Goal: Task Accomplishment & Management: Manage account settings

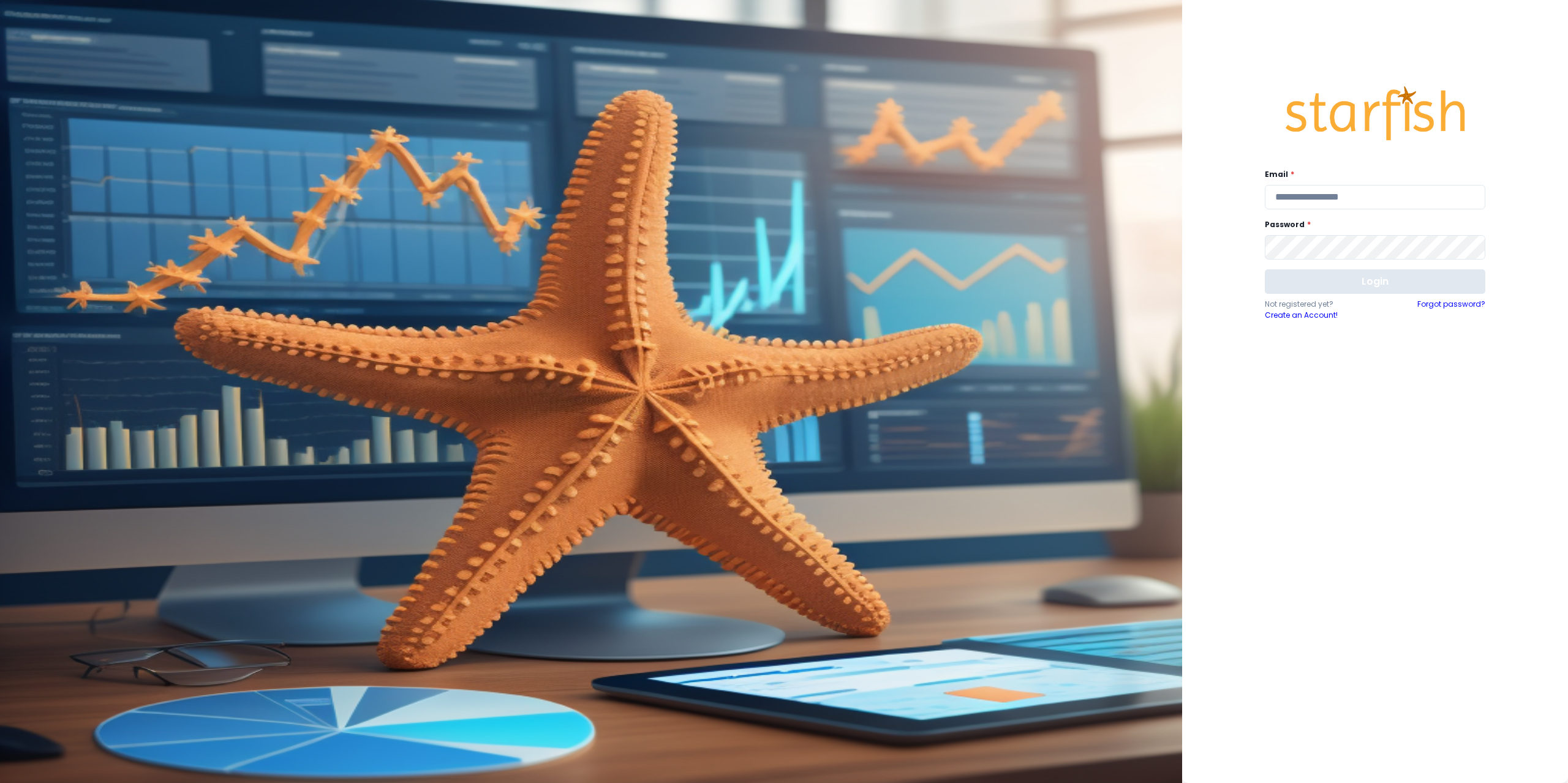
type input "**********"
click at [1348, 278] on button "Login" at bounding box center [1375, 282] width 221 height 25
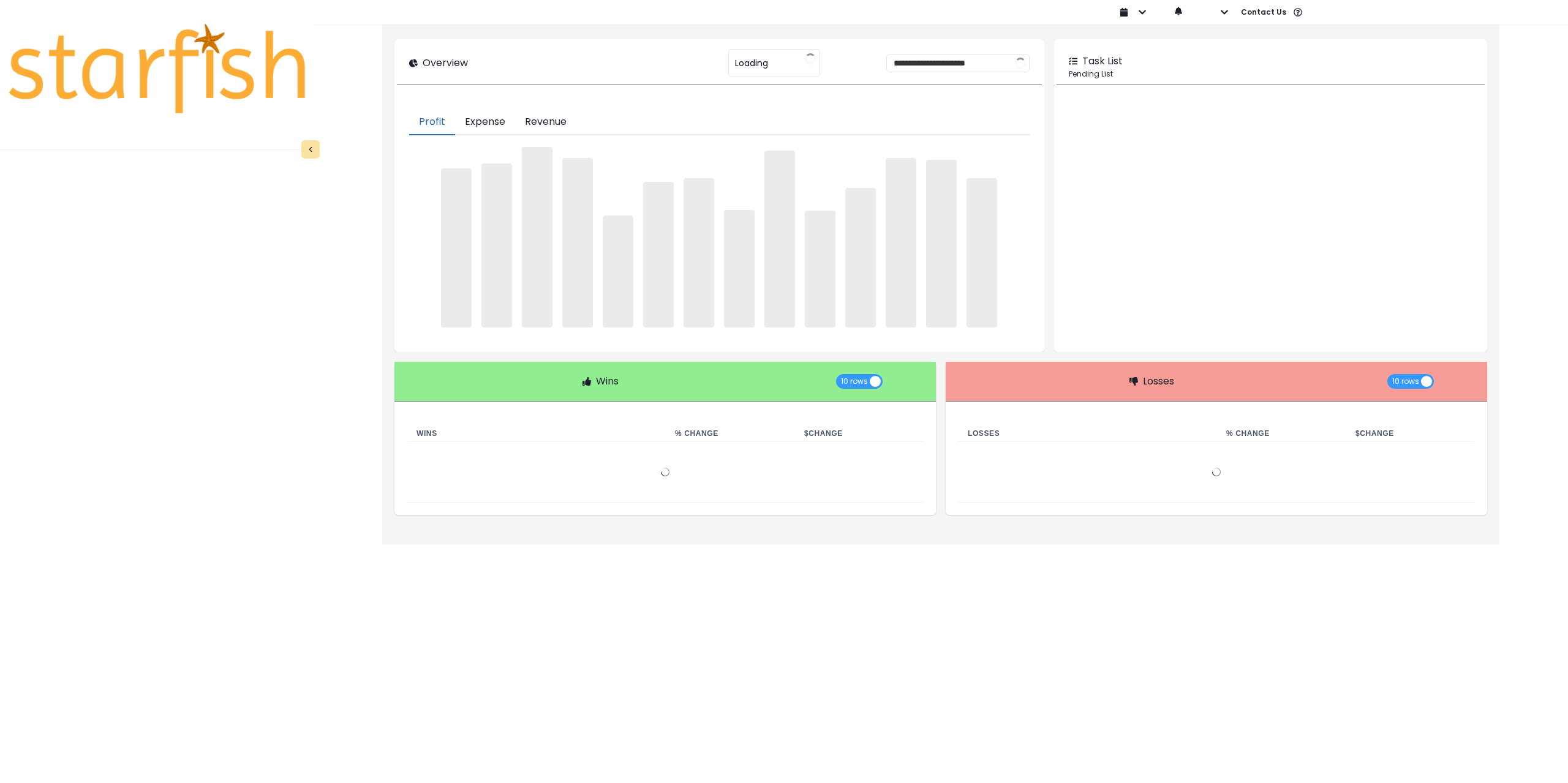
type input "**********"
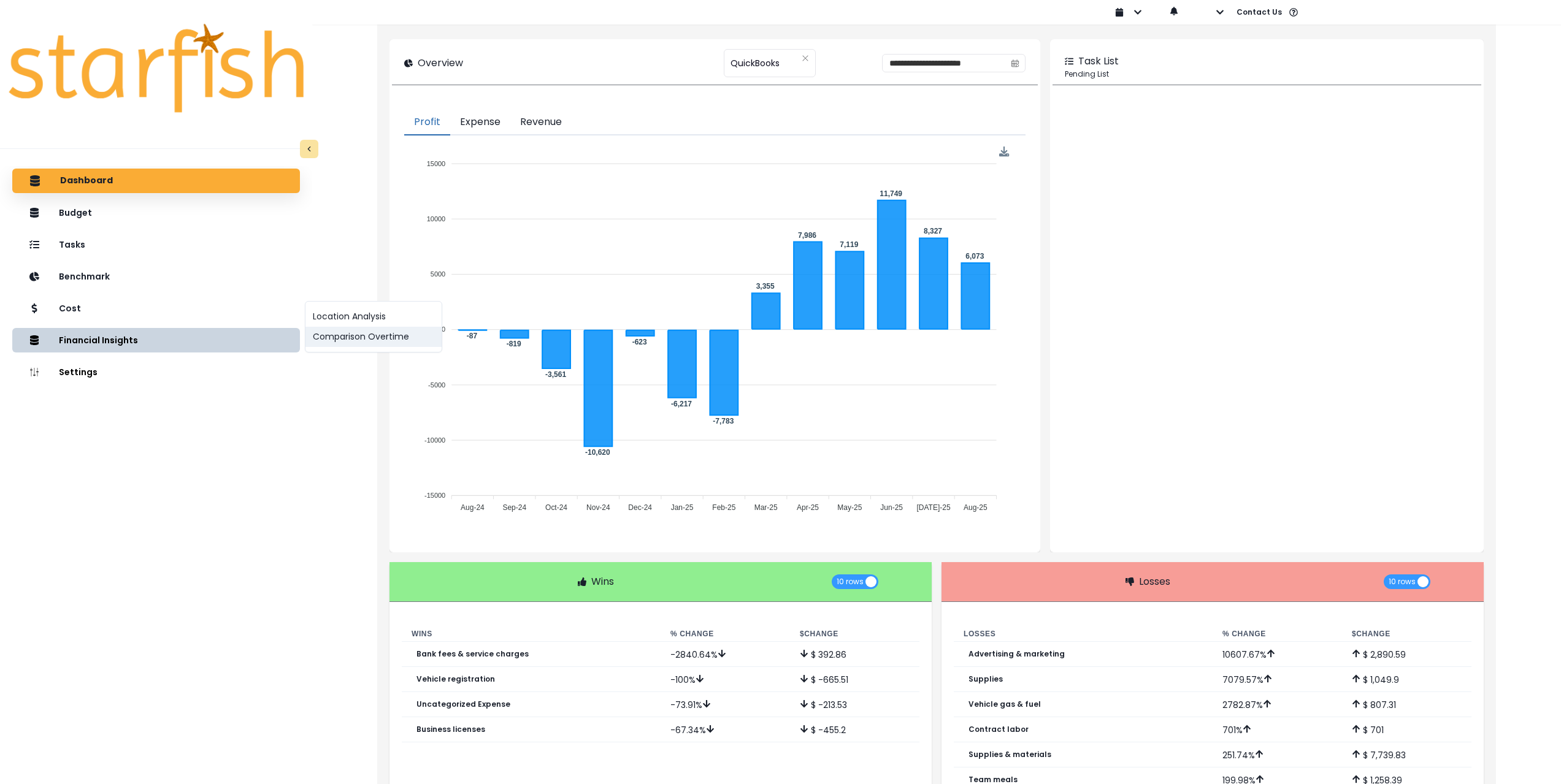
click at [402, 340] on button "Comparison Overtime" at bounding box center [373, 337] width 136 height 20
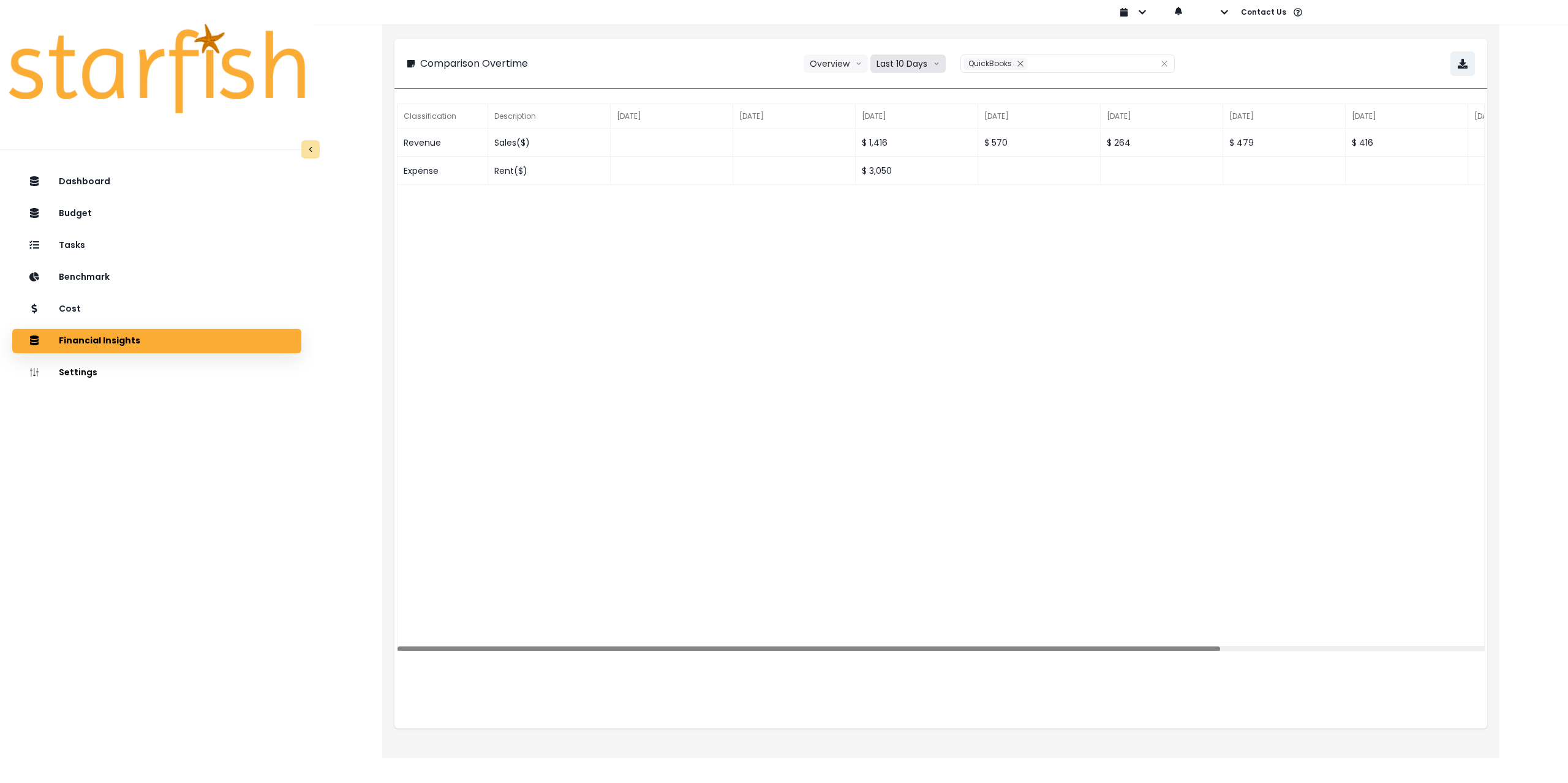
click at [915, 66] on button "Last 10 Days" at bounding box center [908, 64] width 75 height 19
click at [920, 133] on span "Last 15 Months" at bounding box center [907, 132] width 59 height 12
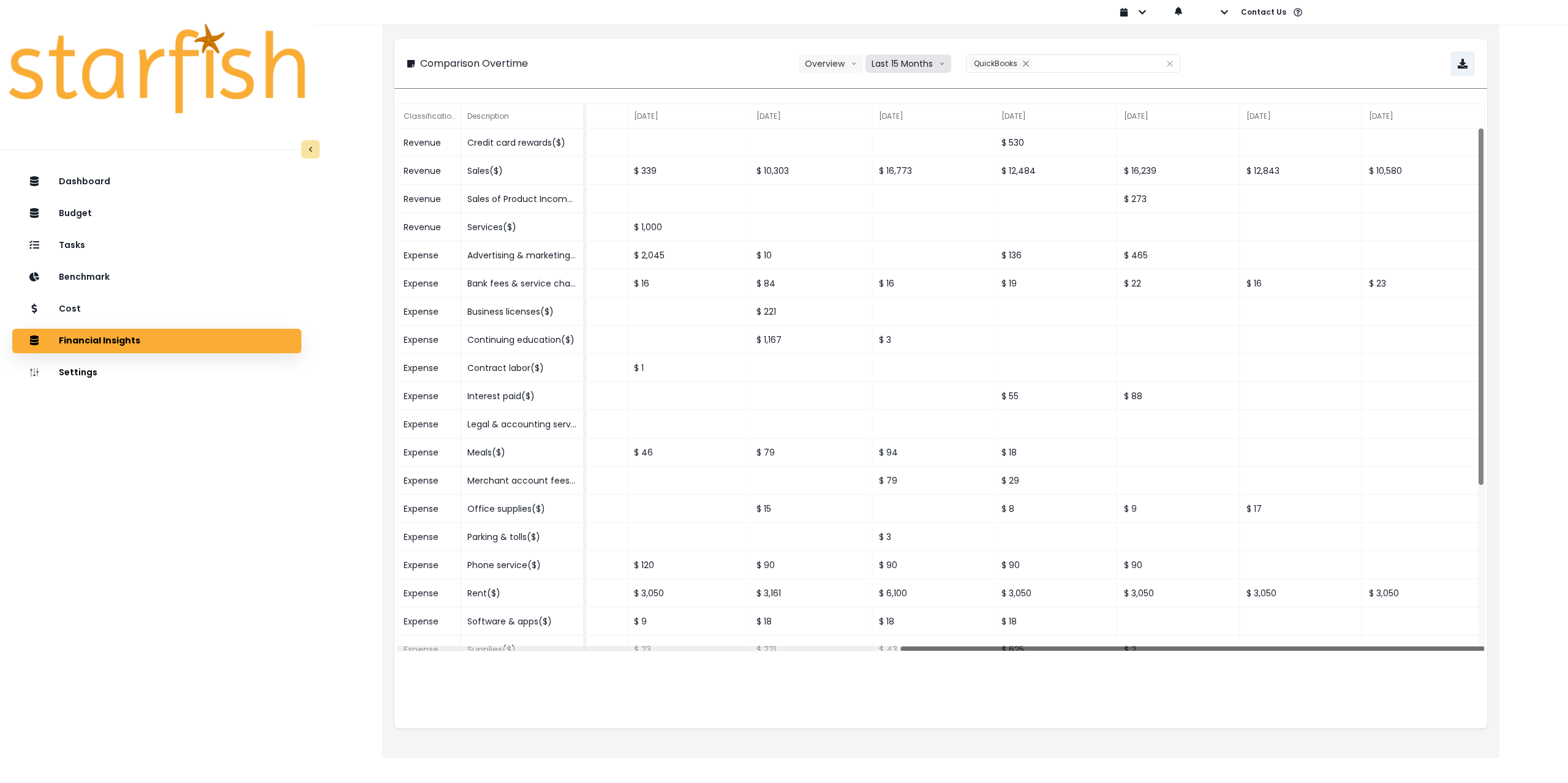
drag, startPoint x: 834, startPoint y: 647, endPoint x: 1567, endPoint y: 605, distance: 734.2
click at [1567, 605] on div "**********" at bounding box center [940, 370] width 1254 height 741
click at [1465, 64] on icon "button" at bounding box center [1462, 64] width 10 height 10
click at [133, 520] on div "Dashboard Budget Tasks Benchmark Cost Financial Insights Location Analysis Comp…" at bounding box center [156, 513] width 313 height 692
click at [101, 303] on div "Cost" at bounding box center [157, 310] width 269 height 26
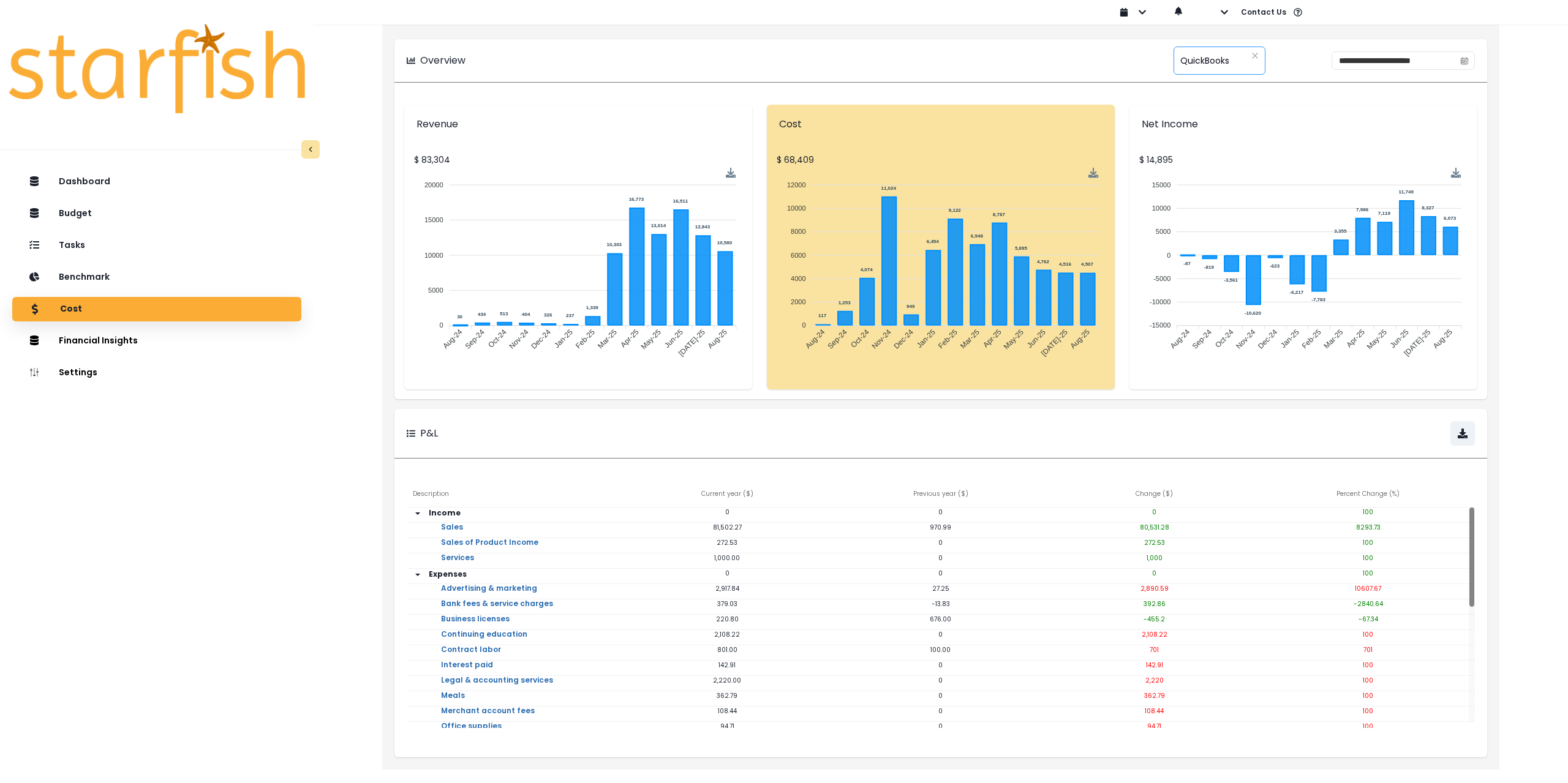
click at [1181, 59] on span "QuickBooks" at bounding box center [1205, 61] width 49 height 26
click at [1467, 58] on icon "calendar" at bounding box center [1464, 61] width 7 height 7
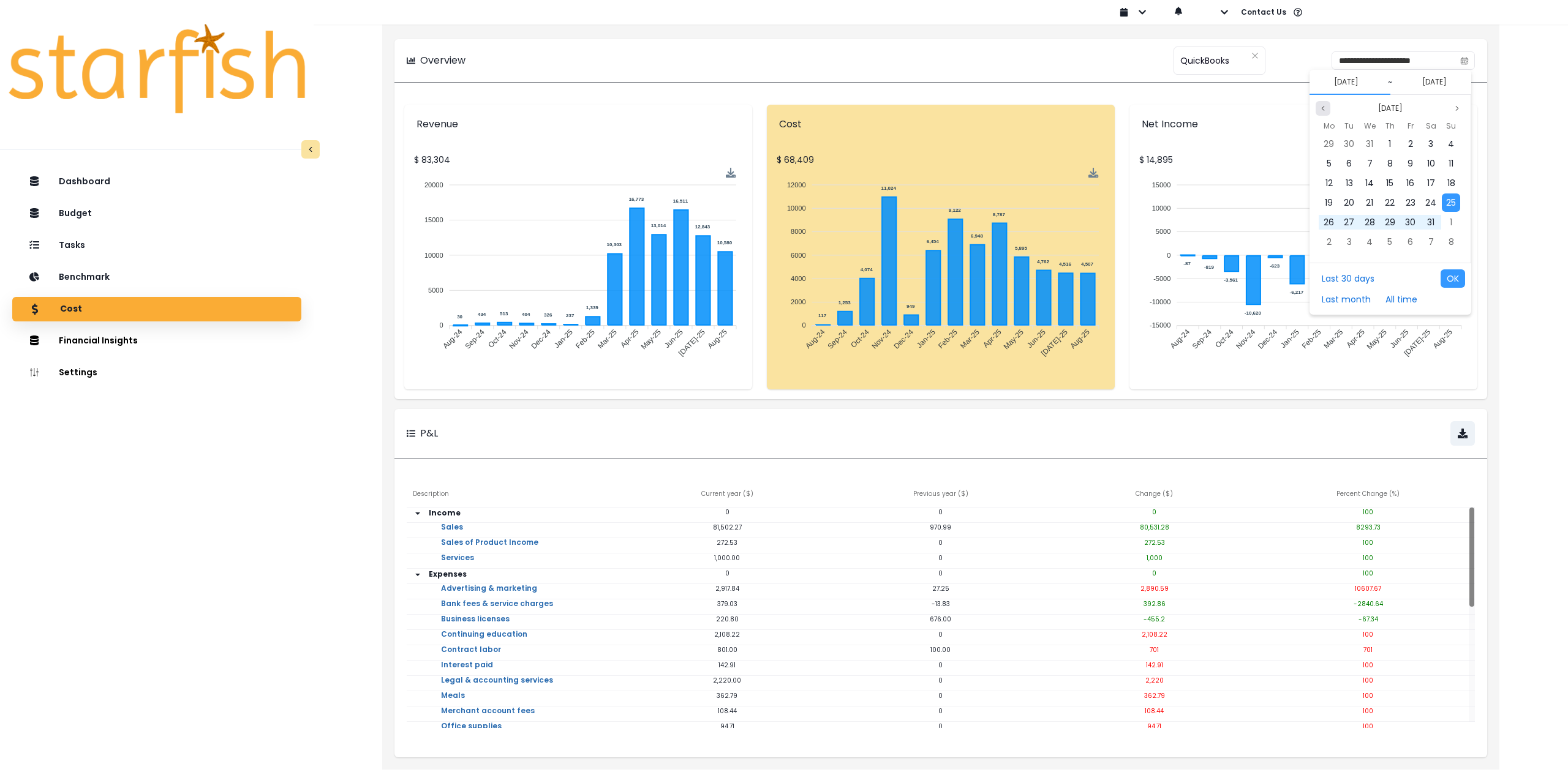
click at [1324, 102] on button "Previous month" at bounding box center [1323, 109] width 15 height 15
click at [1323, 145] on div "1" at bounding box center [1329, 144] width 19 height 19
click at [1325, 103] on button "Previous month" at bounding box center [1323, 109] width 15 height 15
click at [1393, 222] on span "31" at bounding box center [1390, 222] width 7 height 12
click at [1463, 283] on button "OK" at bounding box center [1453, 279] width 25 height 19
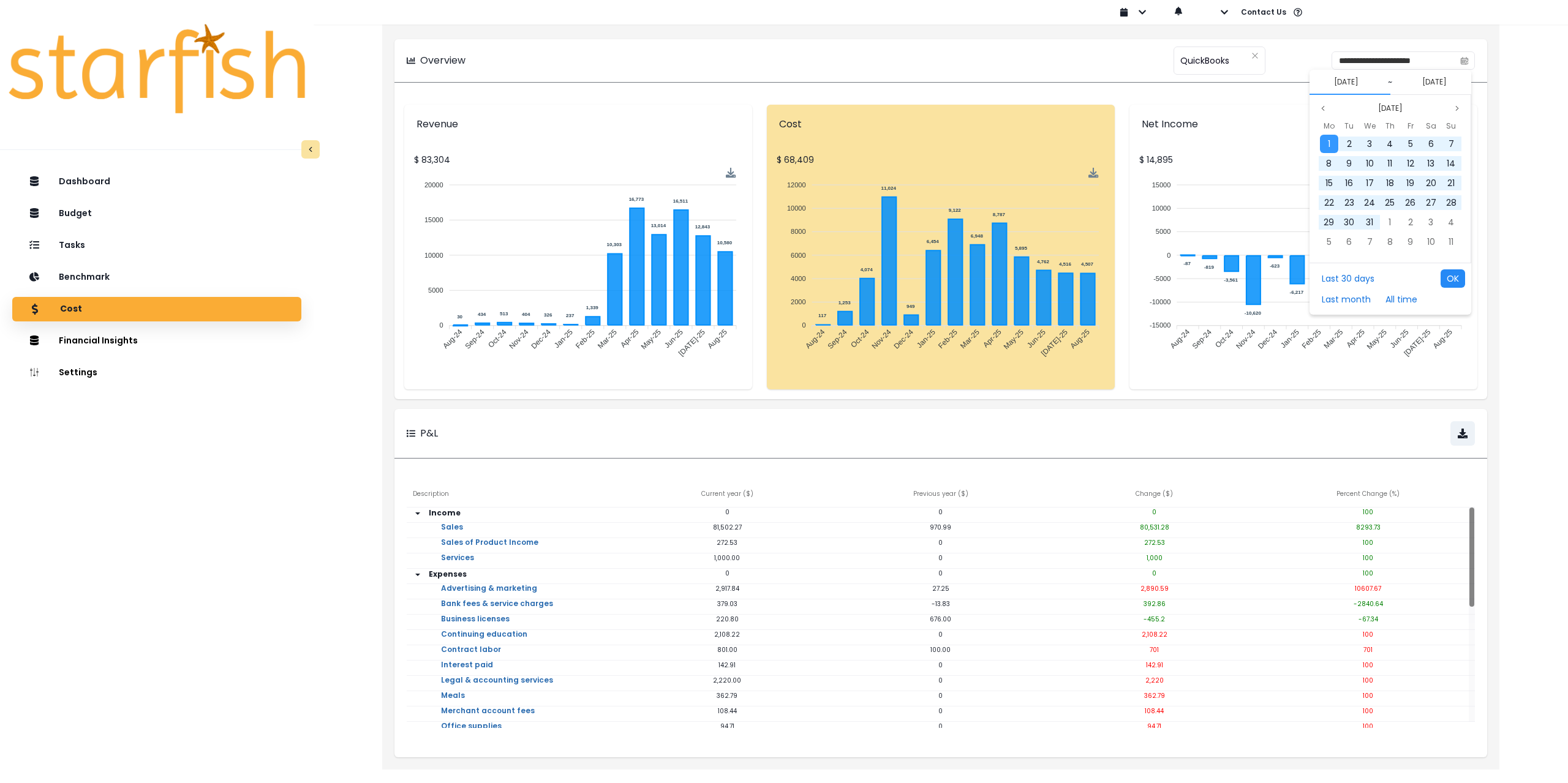
type input "**********"
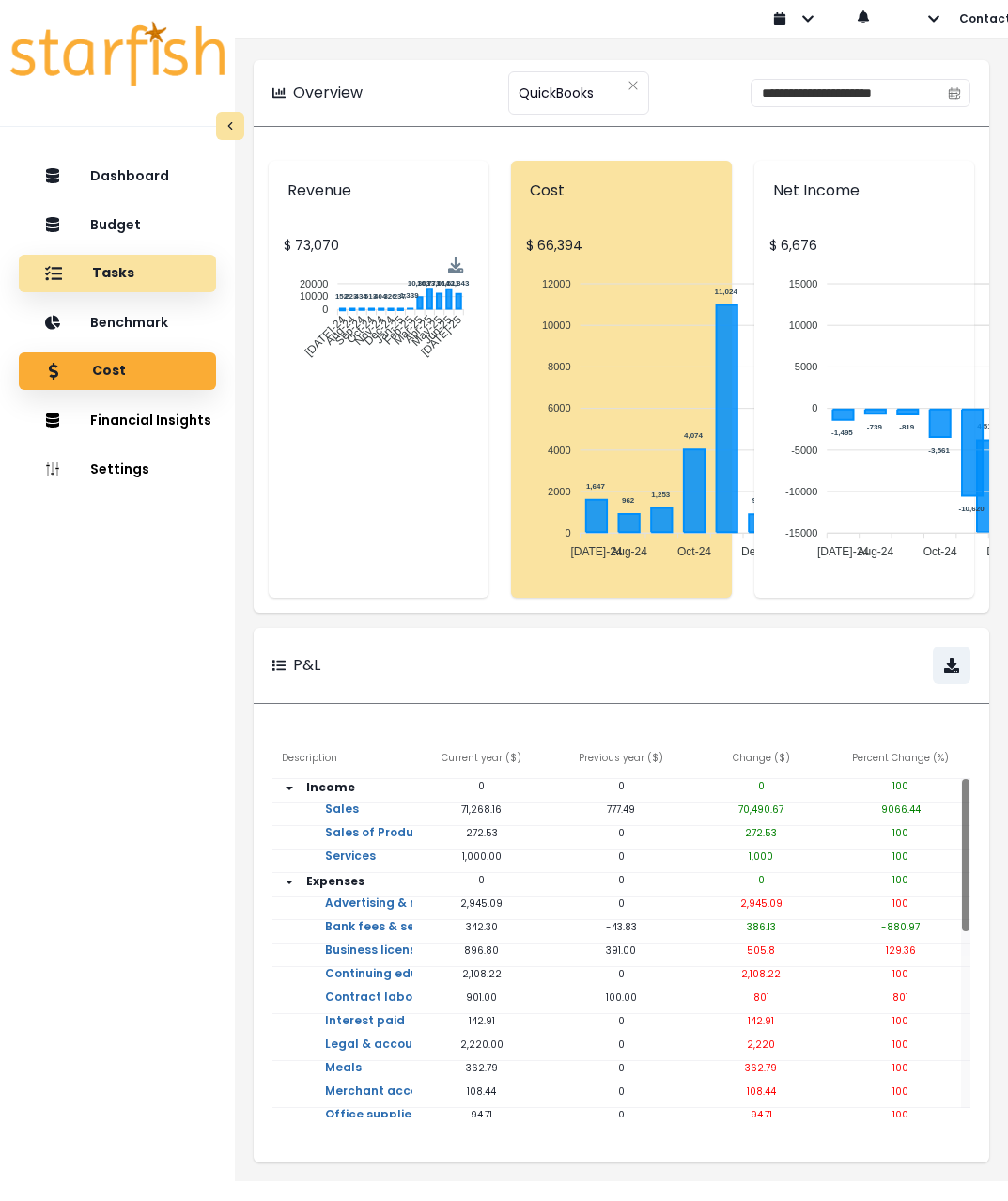
click at [114, 265] on p "Tasks" at bounding box center [113, 273] width 43 height 17
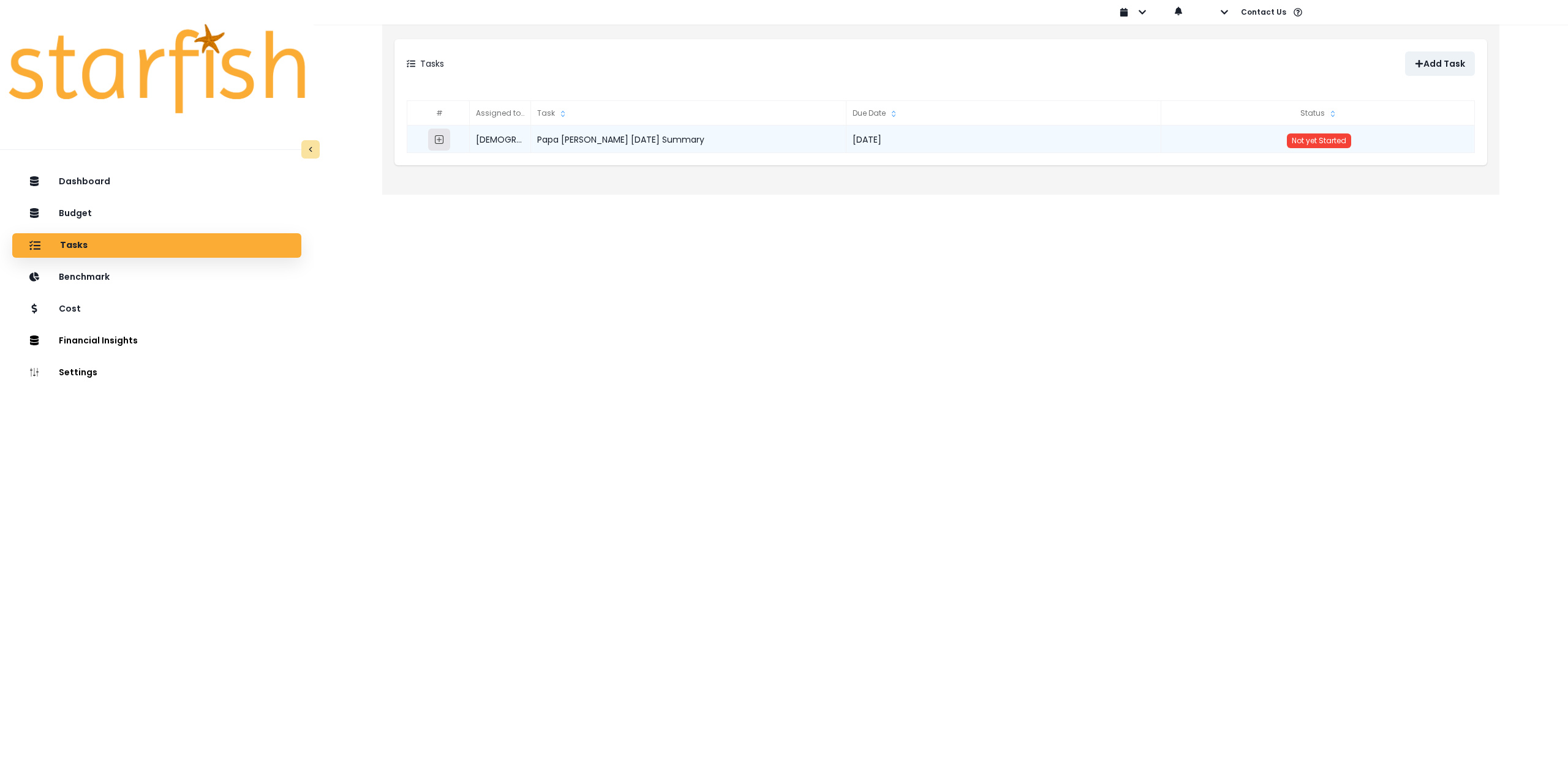
click at [443, 140] on icon "expand outline" at bounding box center [439, 140] width 9 height 9
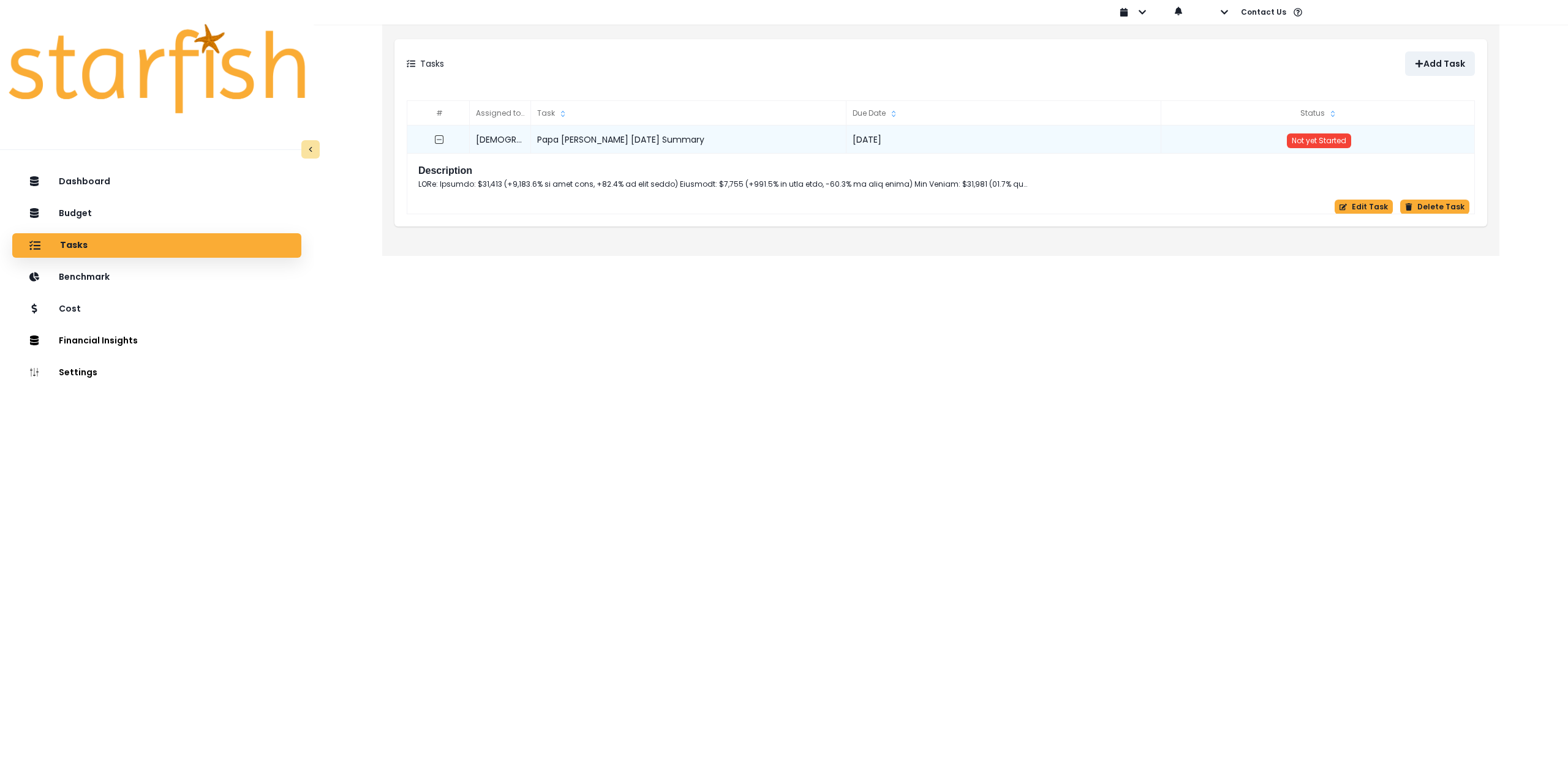
drag, startPoint x: 726, startPoint y: 143, endPoint x: 535, endPoint y: 142, distance: 191.0
click at [535, 142] on div "Papa [PERSON_NAME] [DATE] Summary" at bounding box center [689, 140] width 315 height 28
copy div "Papa [PERSON_NAME] [DATE] Summary"
click at [1430, 61] on p "Add Task" at bounding box center [1444, 64] width 41 height 11
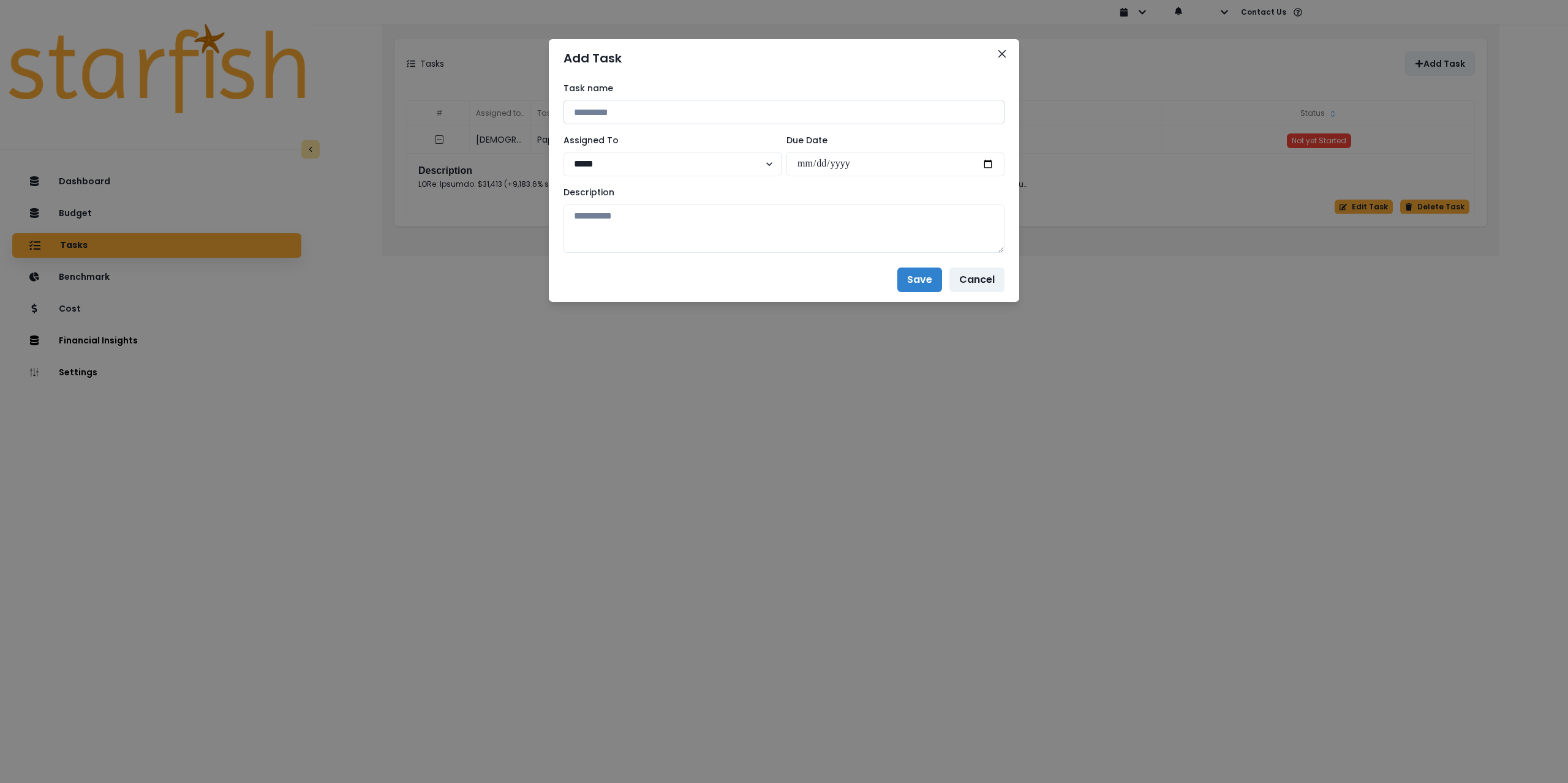
click at [645, 119] on input at bounding box center [784, 112] width 441 height 25
paste input "**********"
click at [685, 111] on input "**********" at bounding box center [784, 112] width 441 height 25
type input "**********"
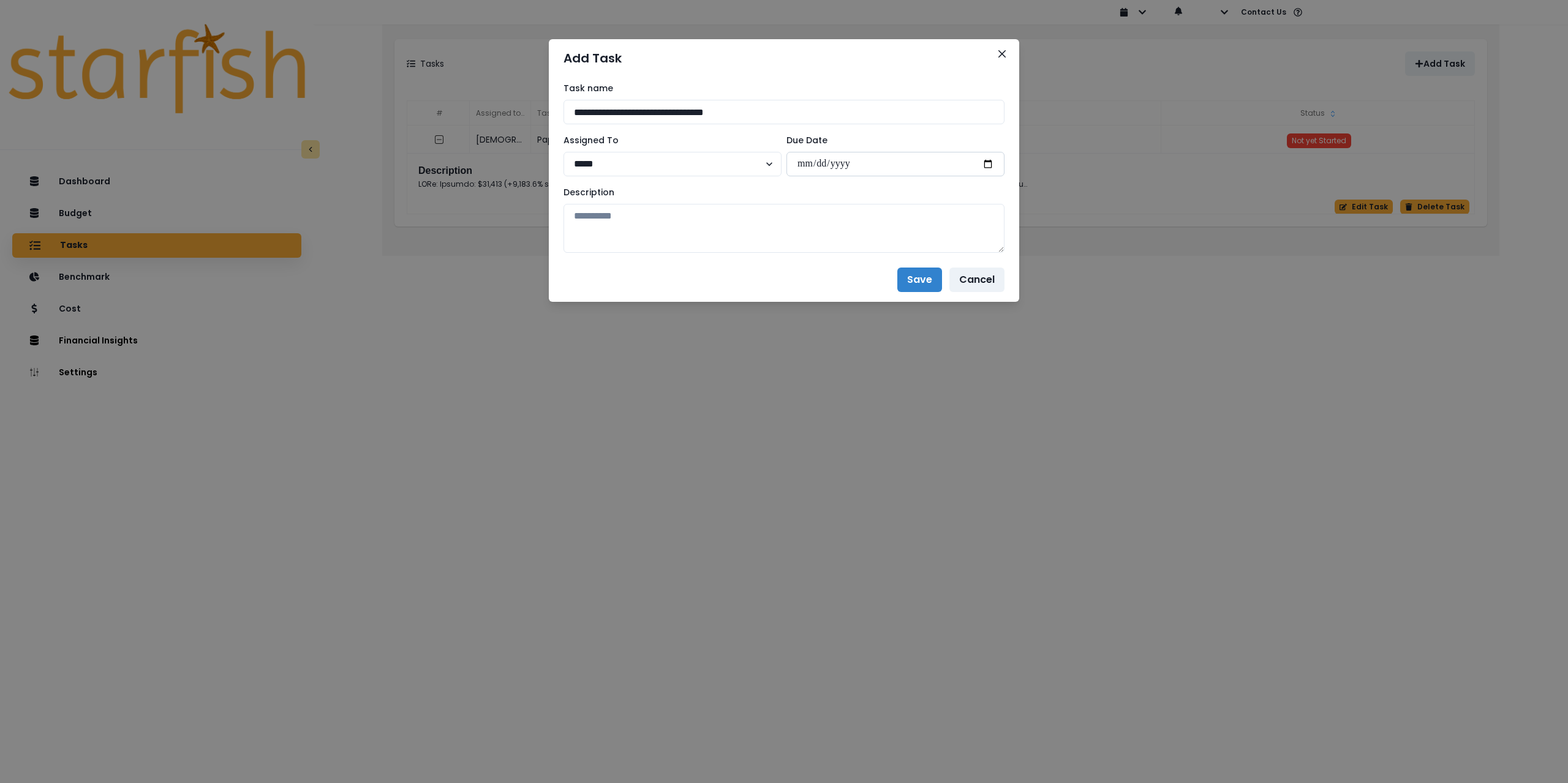
click at [989, 164] on input "date" at bounding box center [895, 164] width 218 height 25
type input "**********"
click at [747, 235] on textarea at bounding box center [784, 228] width 441 height 49
click at [582, 214] on textarea at bounding box center [784, 228] width 441 height 49
paste textarea "**********"
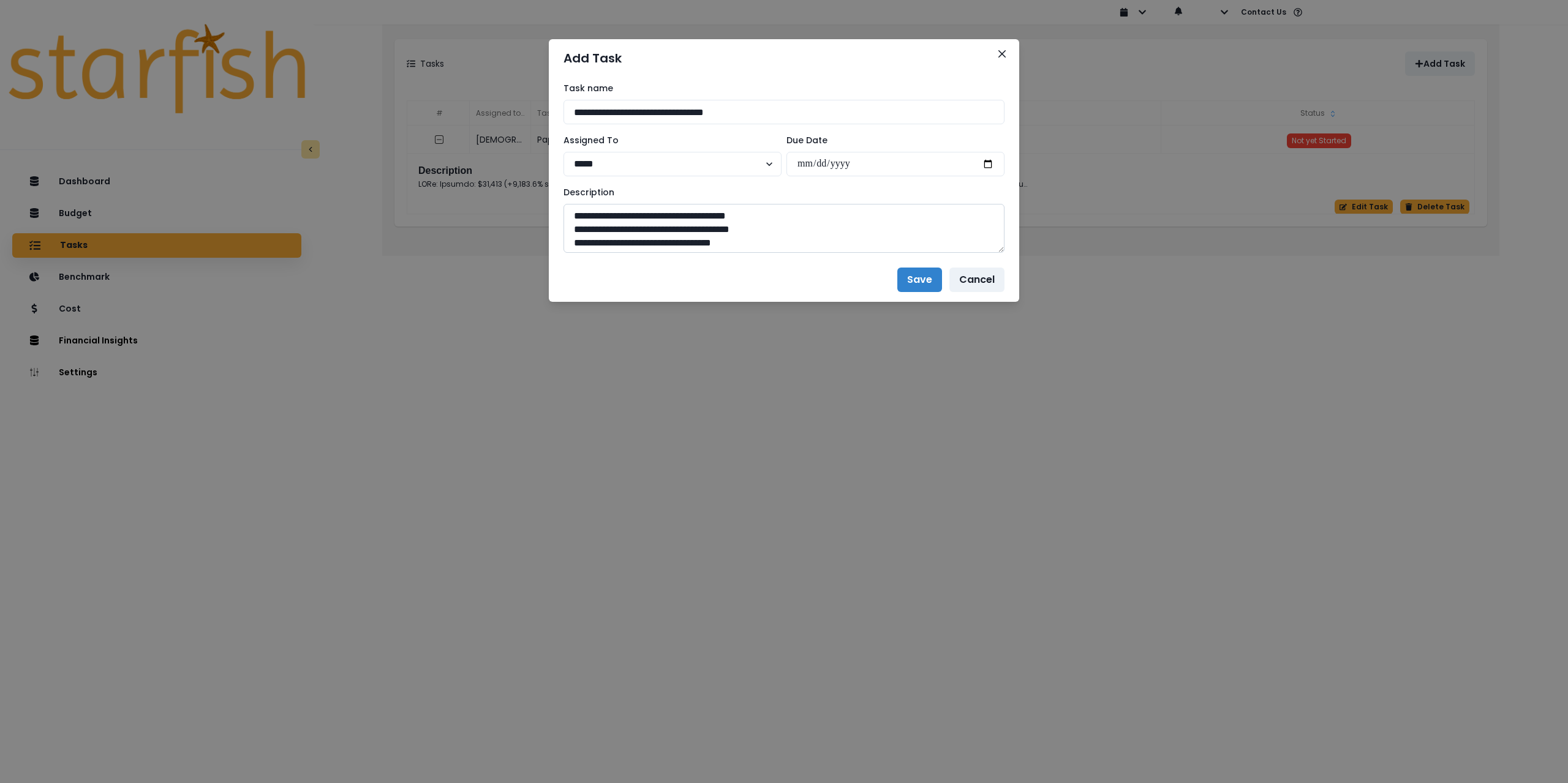
scroll to position [846, 0]
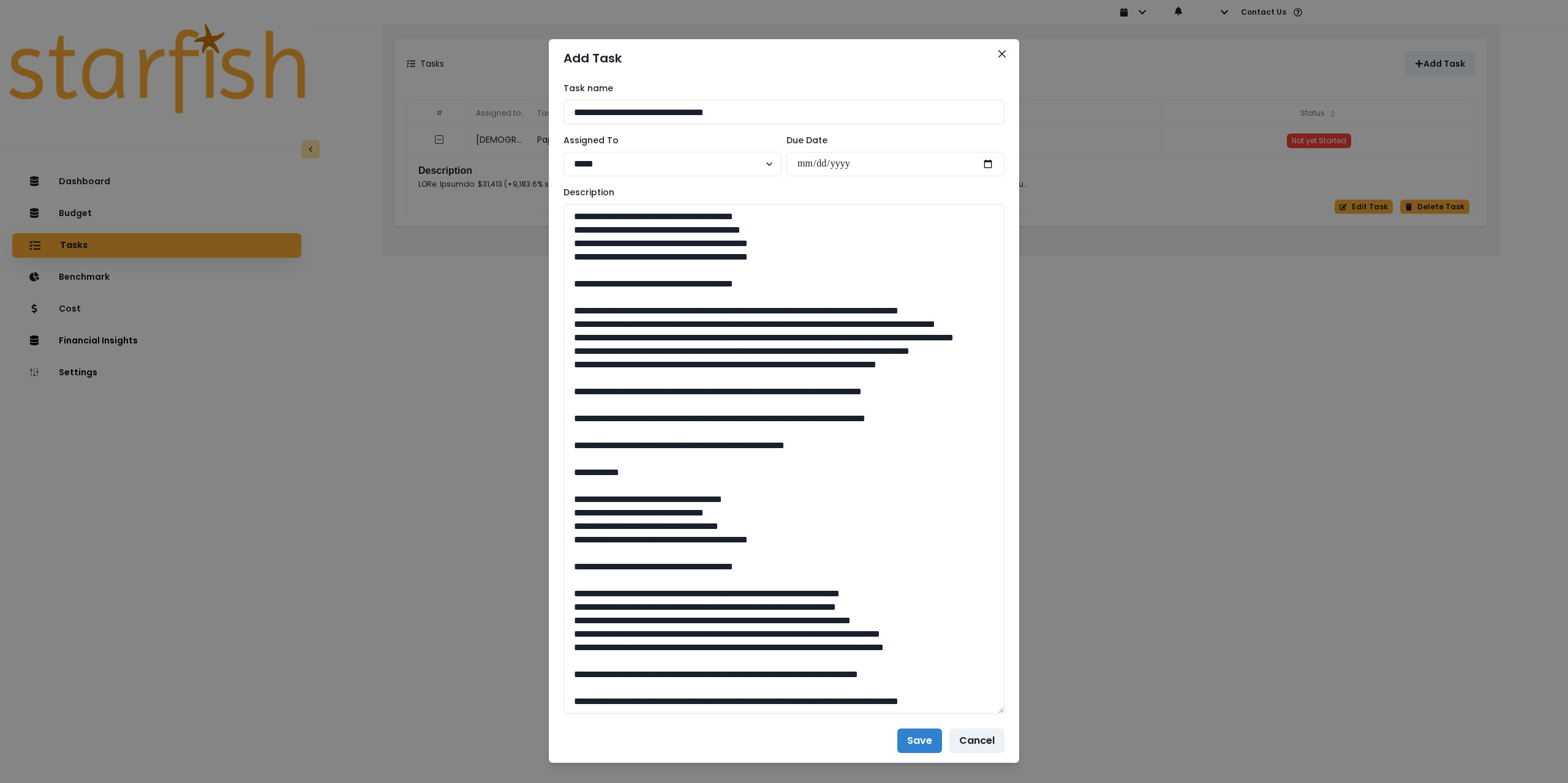
drag, startPoint x: 1002, startPoint y: 250, endPoint x: 1055, endPoint y: 710, distance: 463.0
click at [1071, 728] on div "**********" at bounding box center [784, 391] width 1568 height 783
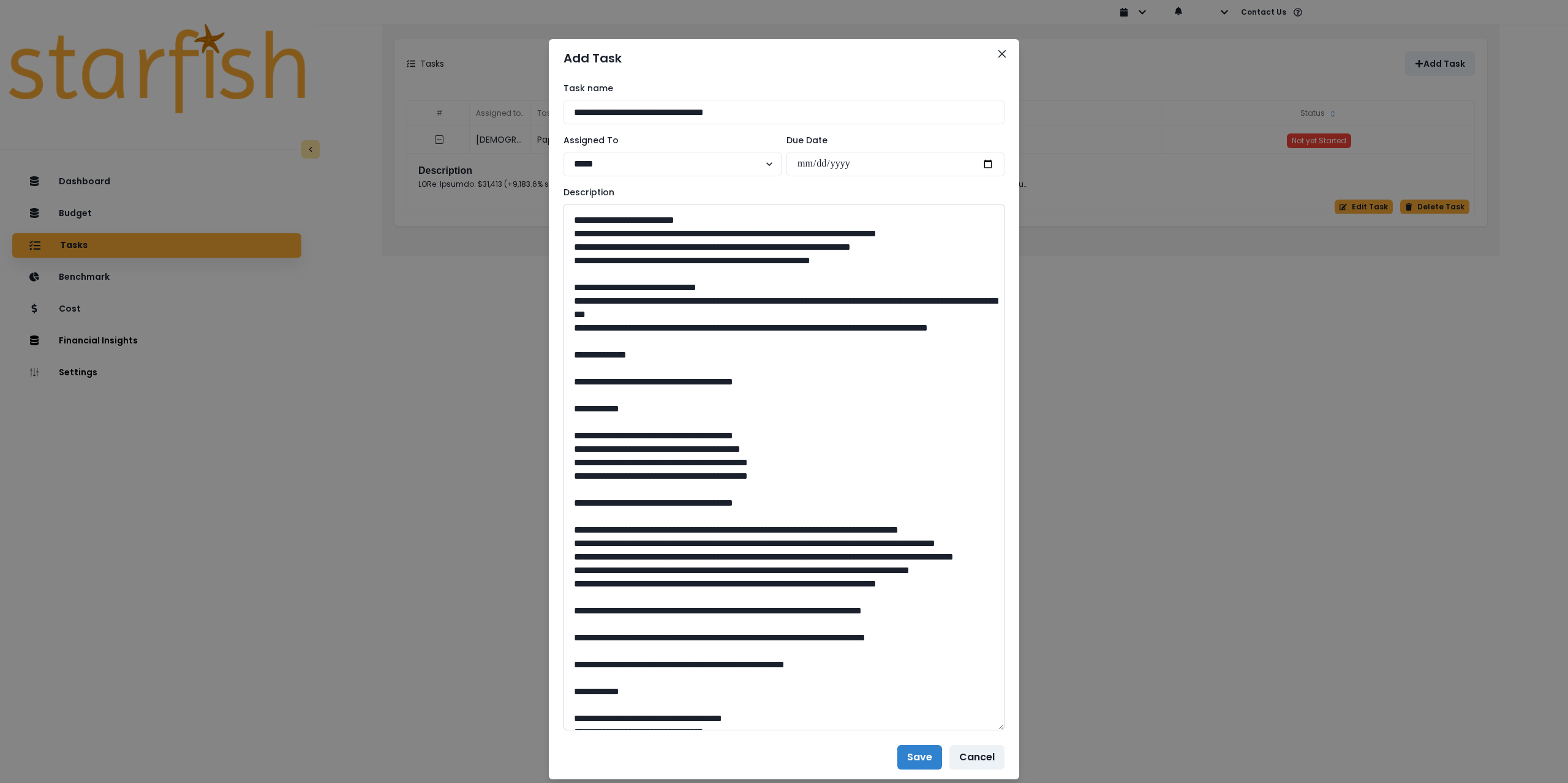
scroll to position [0, 0]
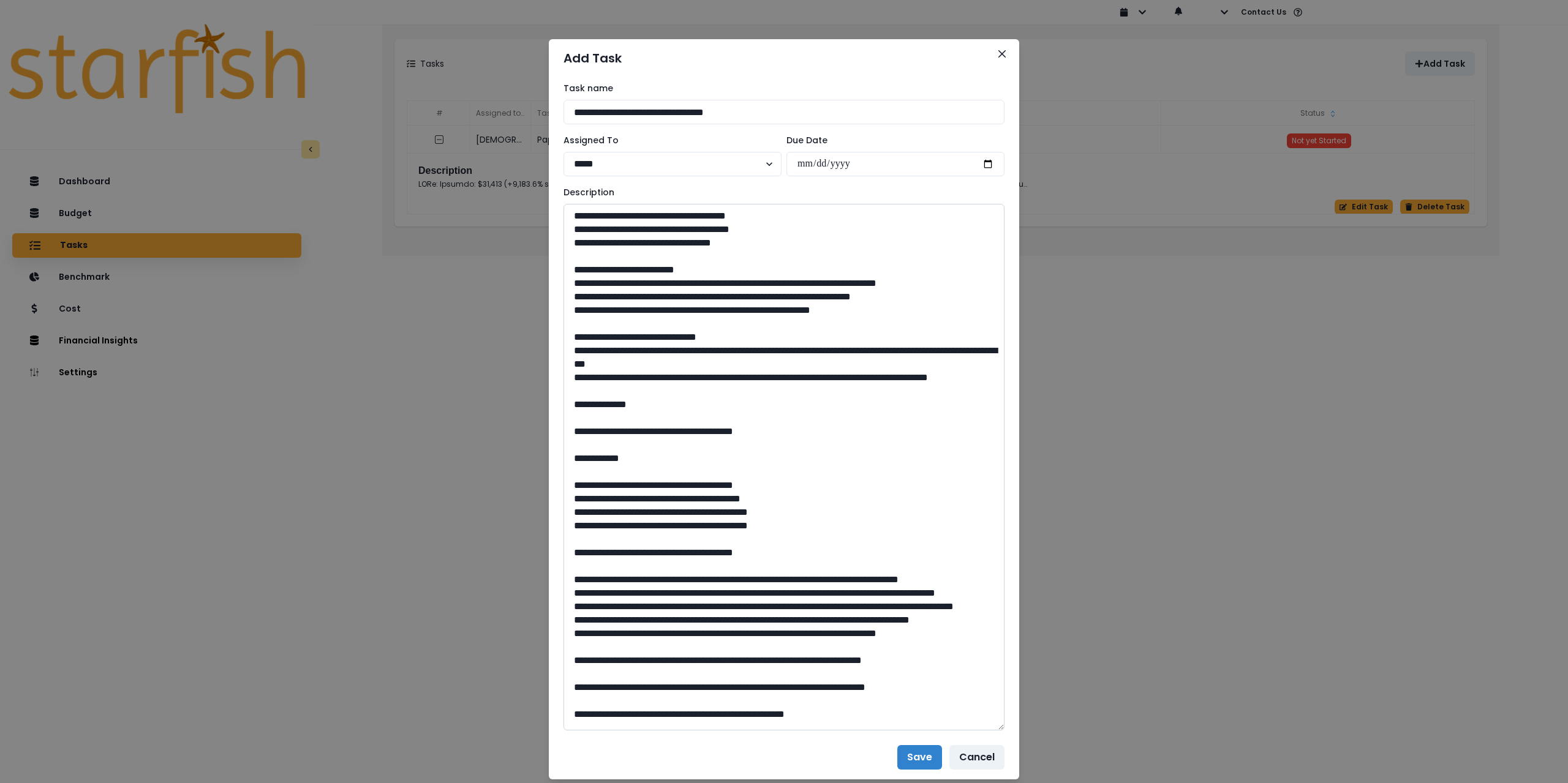
click at [568, 284] on textarea at bounding box center [784, 467] width 441 height 527
click at [565, 312] on textarea at bounding box center [784, 467] width 441 height 527
click at [567, 321] on textarea at bounding box center [784, 467] width 441 height 527
click at [571, 363] on textarea at bounding box center [784, 467] width 441 height 527
click at [569, 388] on textarea at bounding box center [784, 467] width 441 height 527
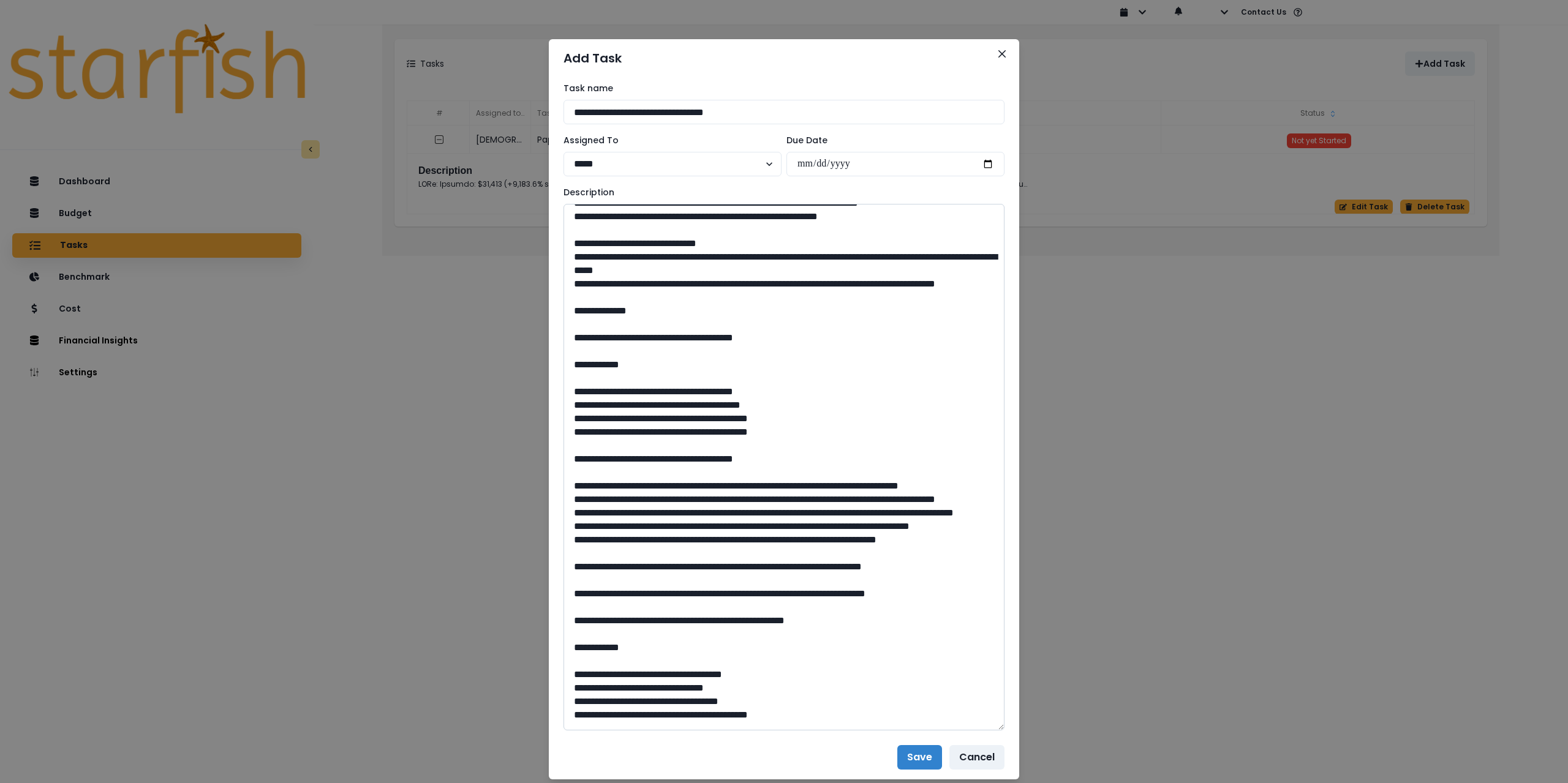
scroll to position [184, 0]
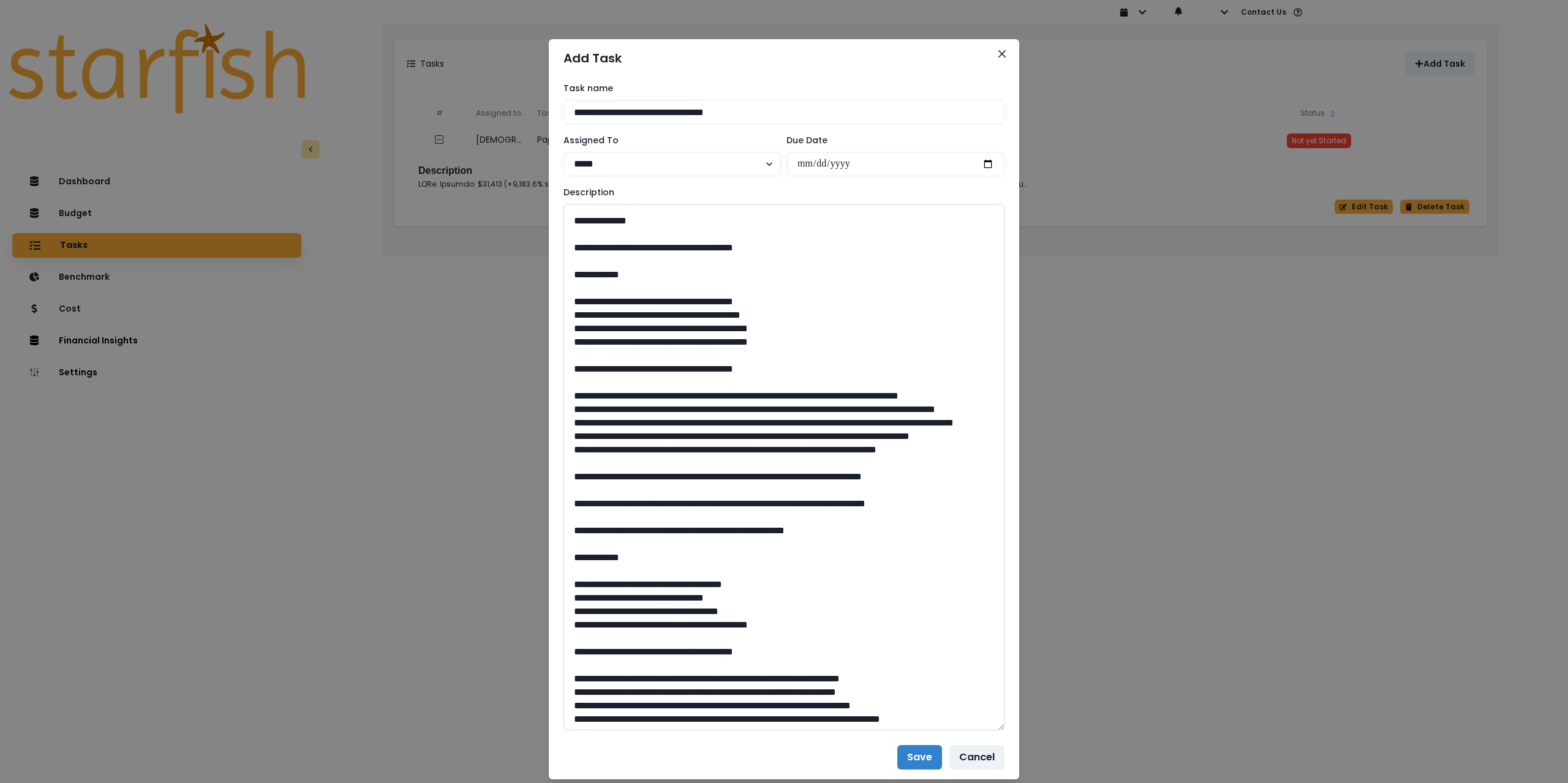
click at [566, 421] on textarea at bounding box center [784, 467] width 441 height 527
click at [570, 446] on textarea at bounding box center [784, 467] width 441 height 527
click at [569, 469] on textarea at bounding box center [784, 467] width 441 height 527
click at [570, 474] on textarea at bounding box center [784, 467] width 441 height 527
click at [567, 494] on textarea at bounding box center [784, 467] width 441 height 527
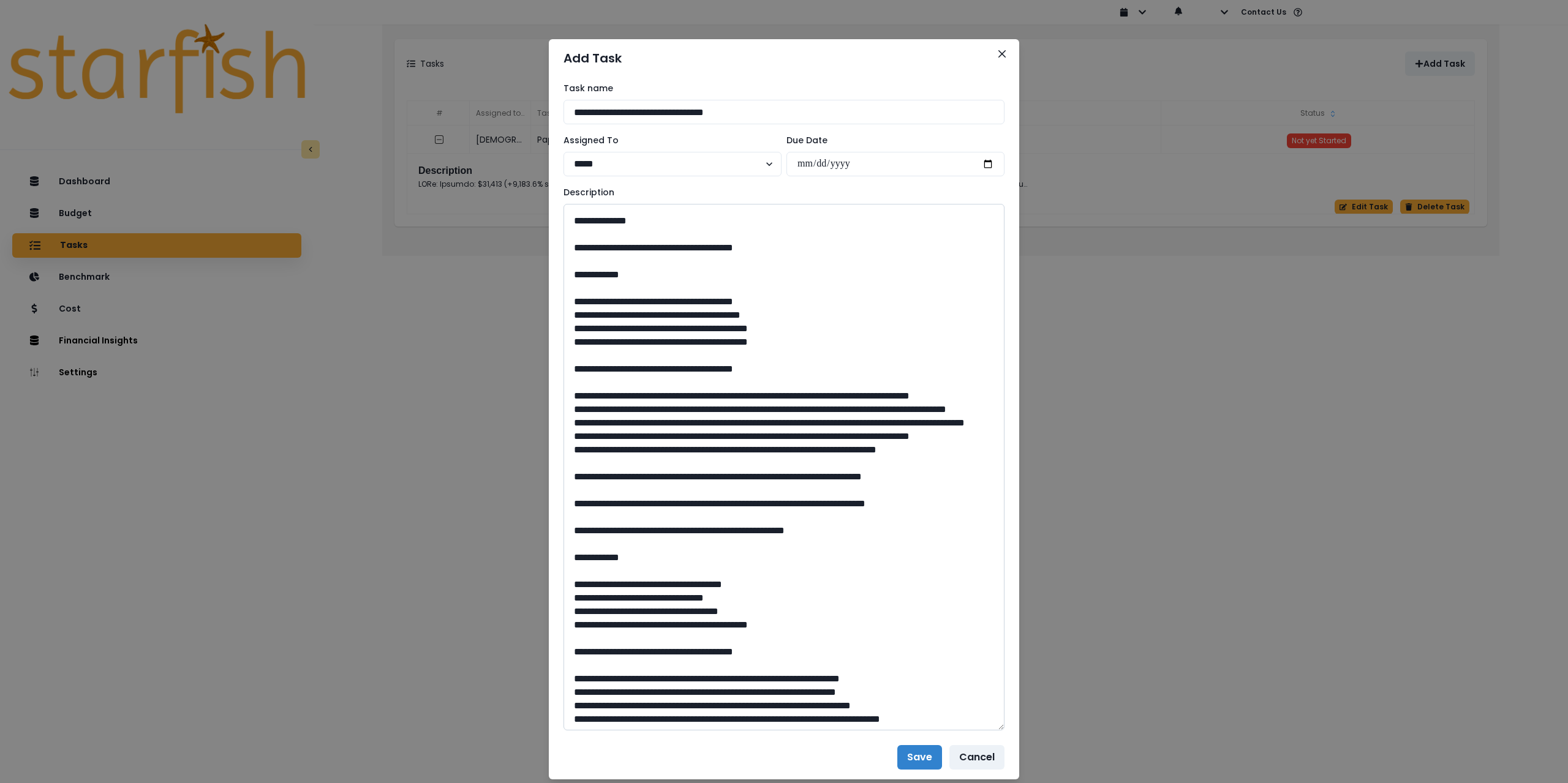
click at [567, 501] on textarea at bounding box center [784, 467] width 441 height 527
click at [567, 531] on textarea at bounding box center [784, 467] width 441 height 527
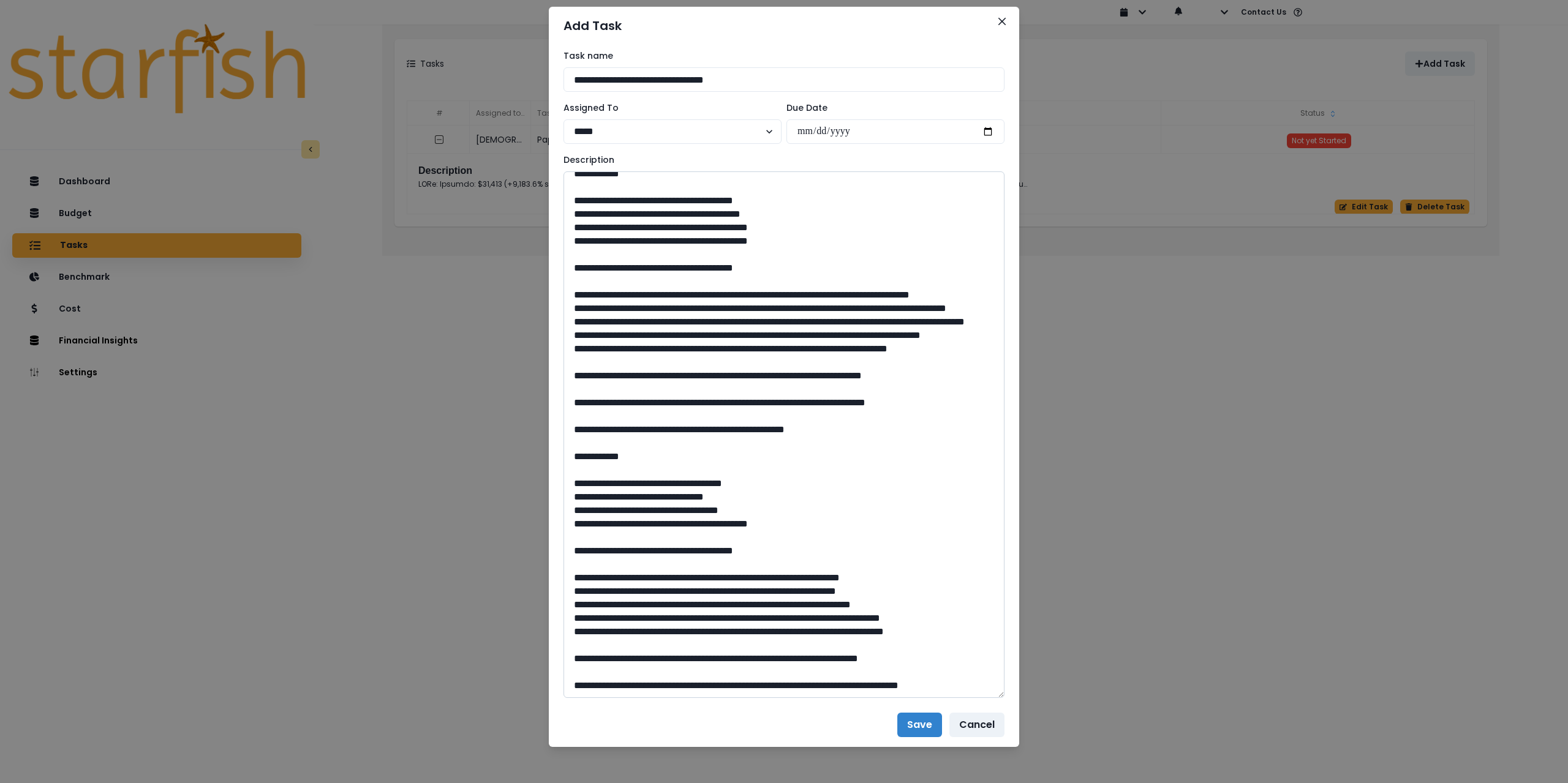
scroll to position [35, 0]
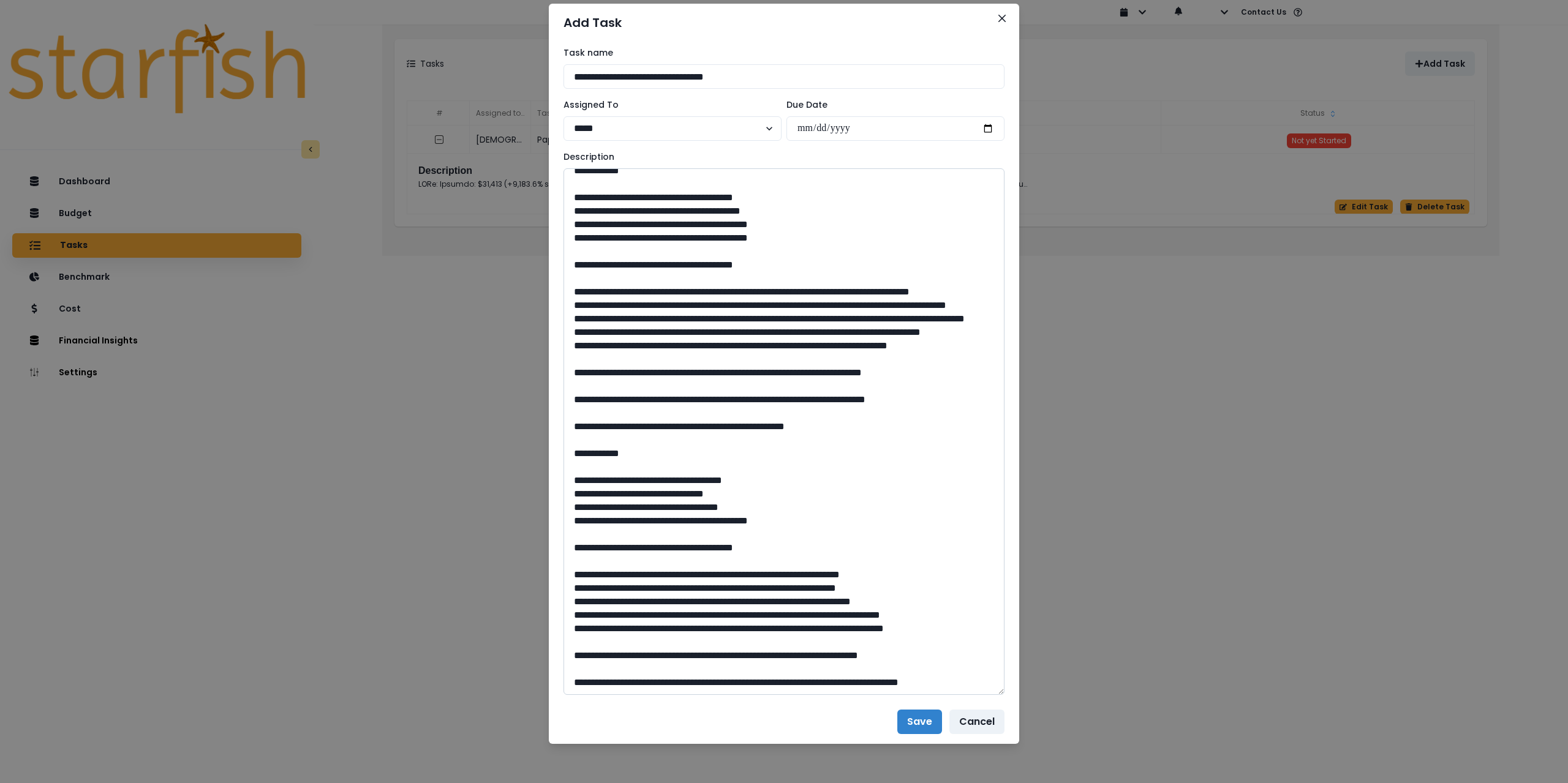
click at [566, 533] on textarea at bounding box center [784, 432] width 441 height 527
click at [564, 548] on textarea at bounding box center [784, 432] width 441 height 527
click at [570, 559] on textarea at bounding box center [784, 432] width 441 height 527
click at [569, 573] on textarea at bounding box center [784, 432] width 441 height 527
click at [568, 601] on textarea at bounding box center [784, 432] width 441 height 527
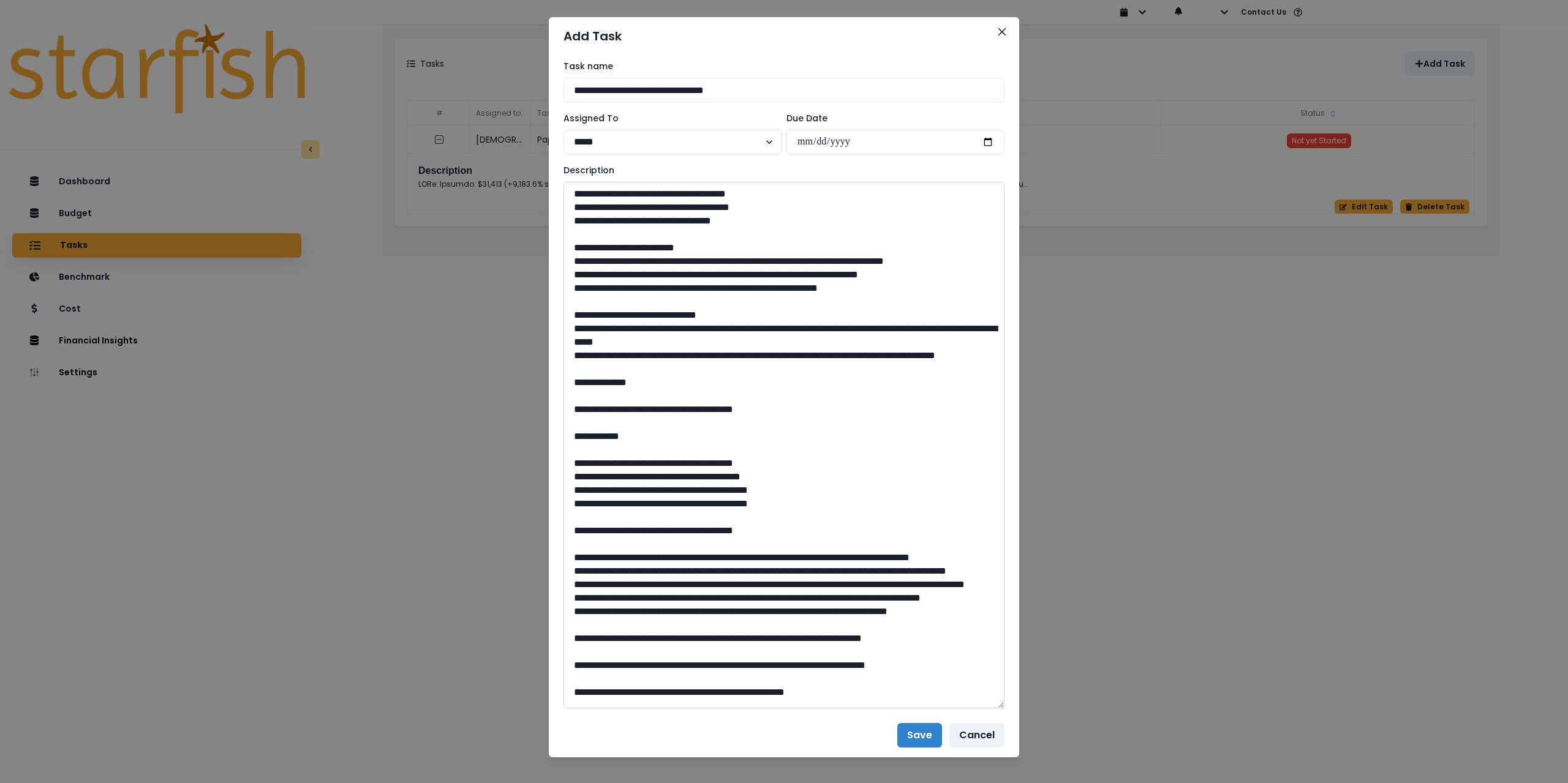
scroll to position [0, 0]
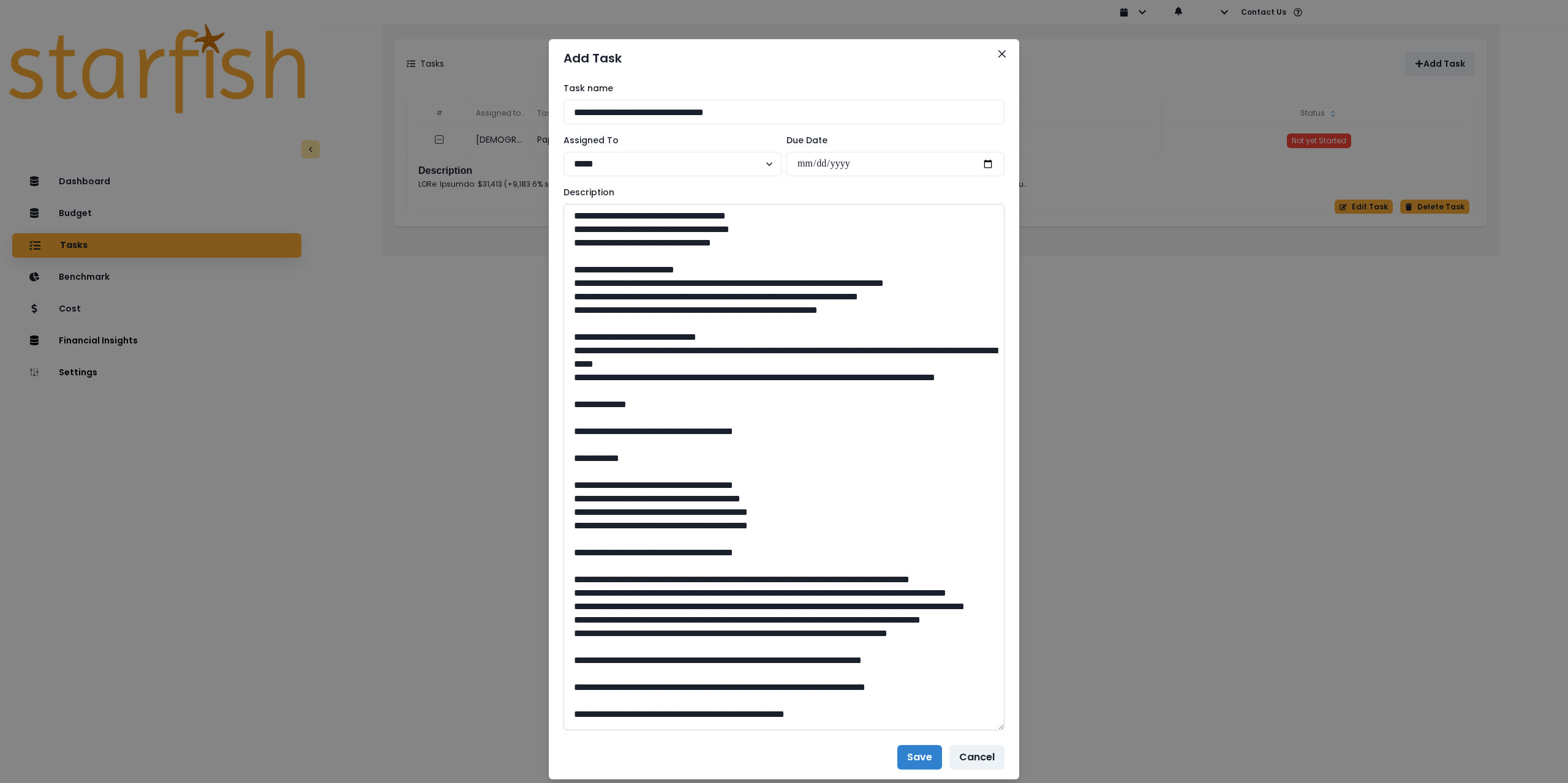
drag, startPoint x: 924, startPoint y: 761, endPoint x: 744, endPoint y: 366, distance: 434.1
click at [745, 367] on section "**********" at bounding box center [784, 409] width 470 height 740
click at [572, 214] on textarea at bounding box center [784, 467] width 441 height 527
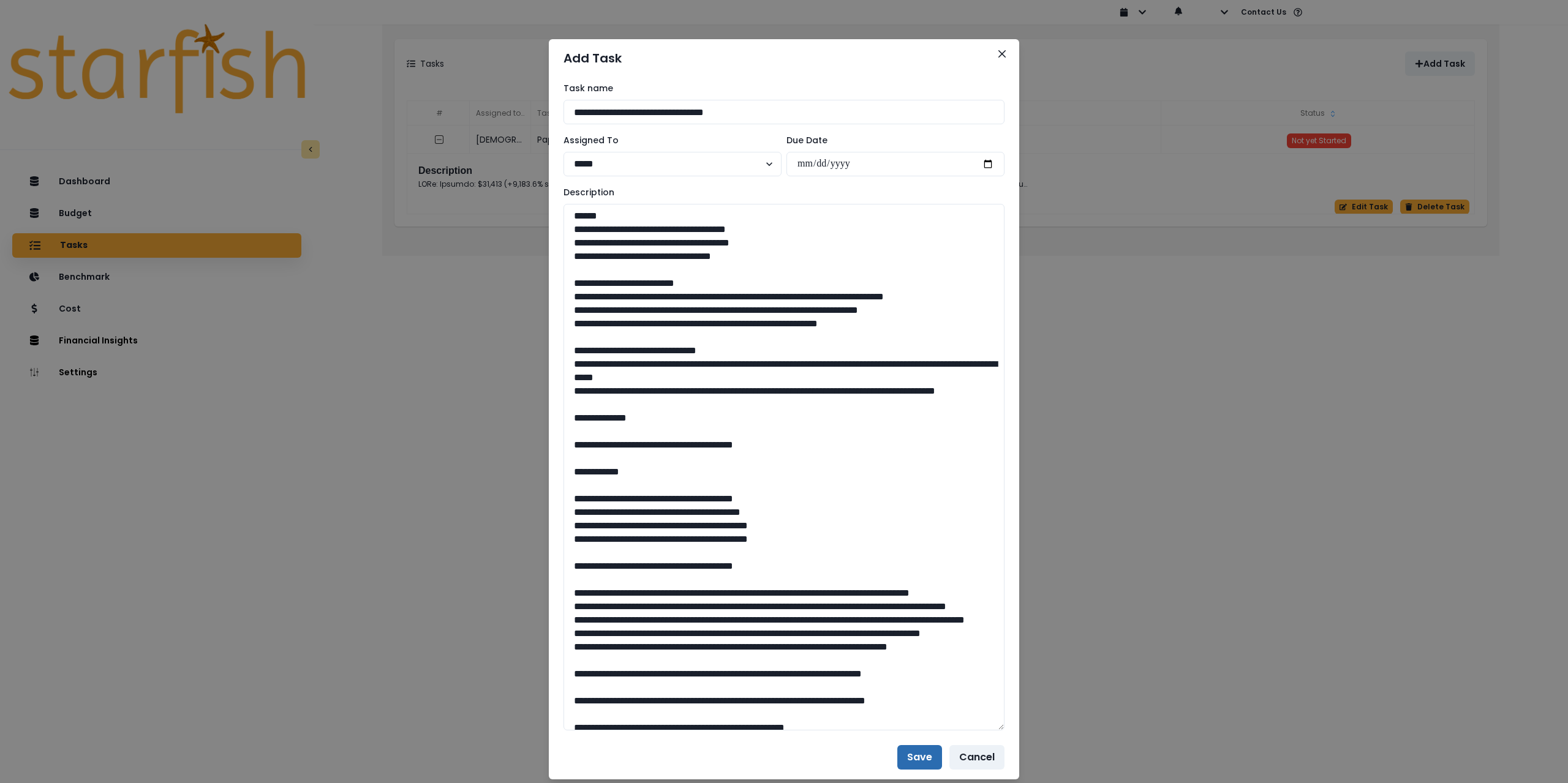
type textarea "**********"
click at [922, 767] on button "Save" at bounding box center [920, 758] width 44 height 25
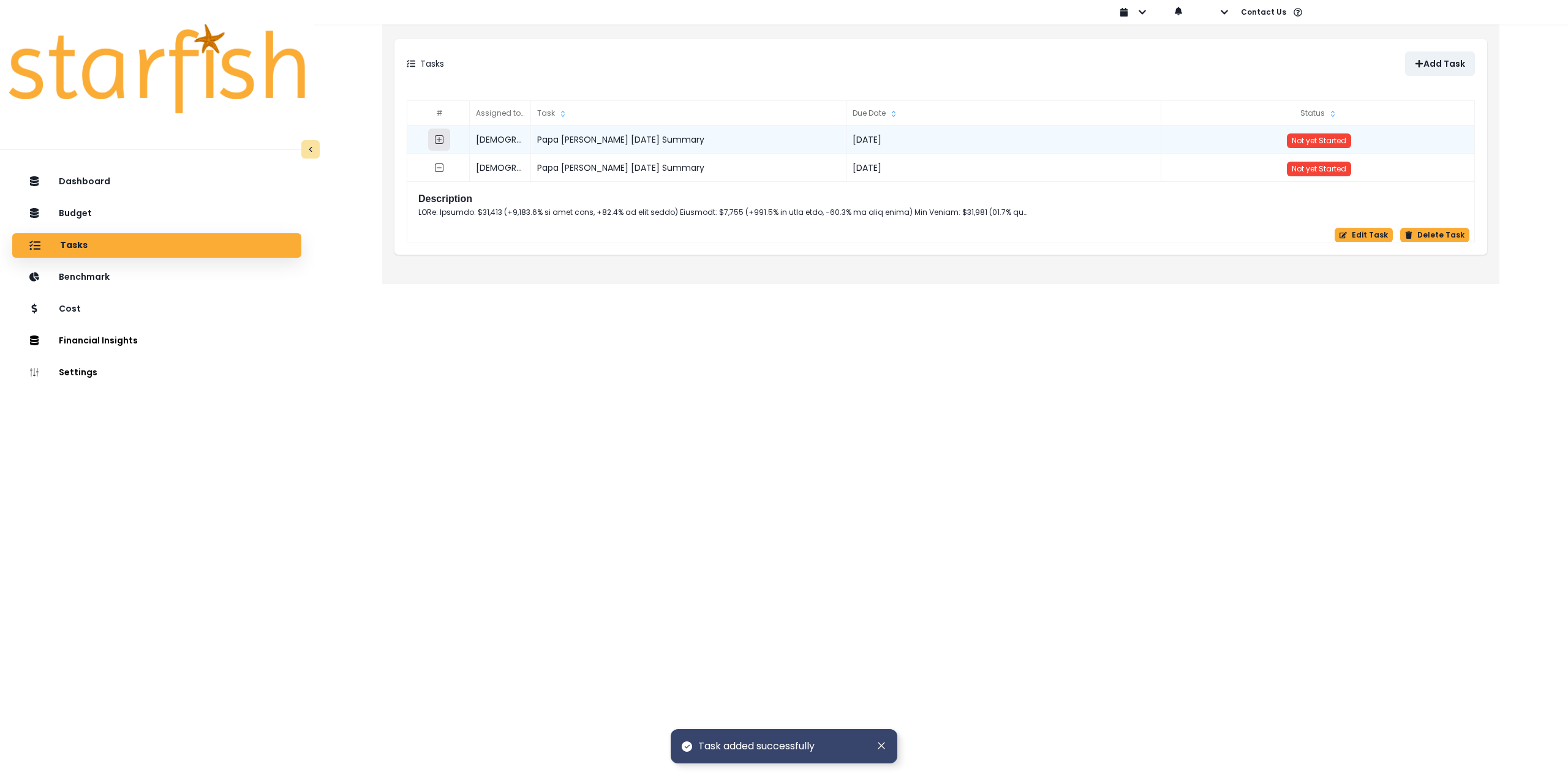
click at [439, 143] on icon "expand outline" at bounding box center [439, 140] width 10 height 10
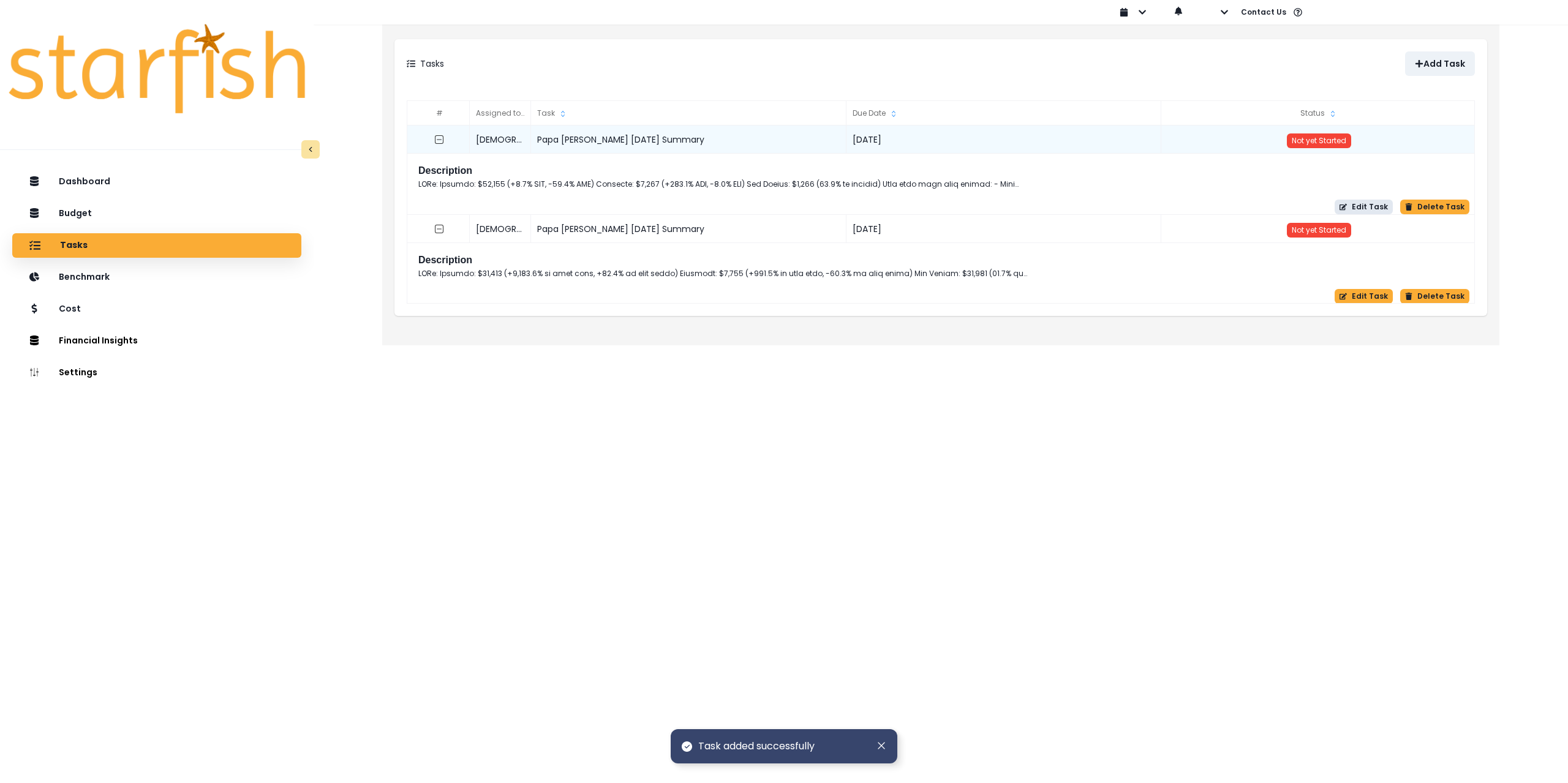
click at [1376, 206] on button "Edit Task" at bounding box center [1363, 207] width 58 height 15
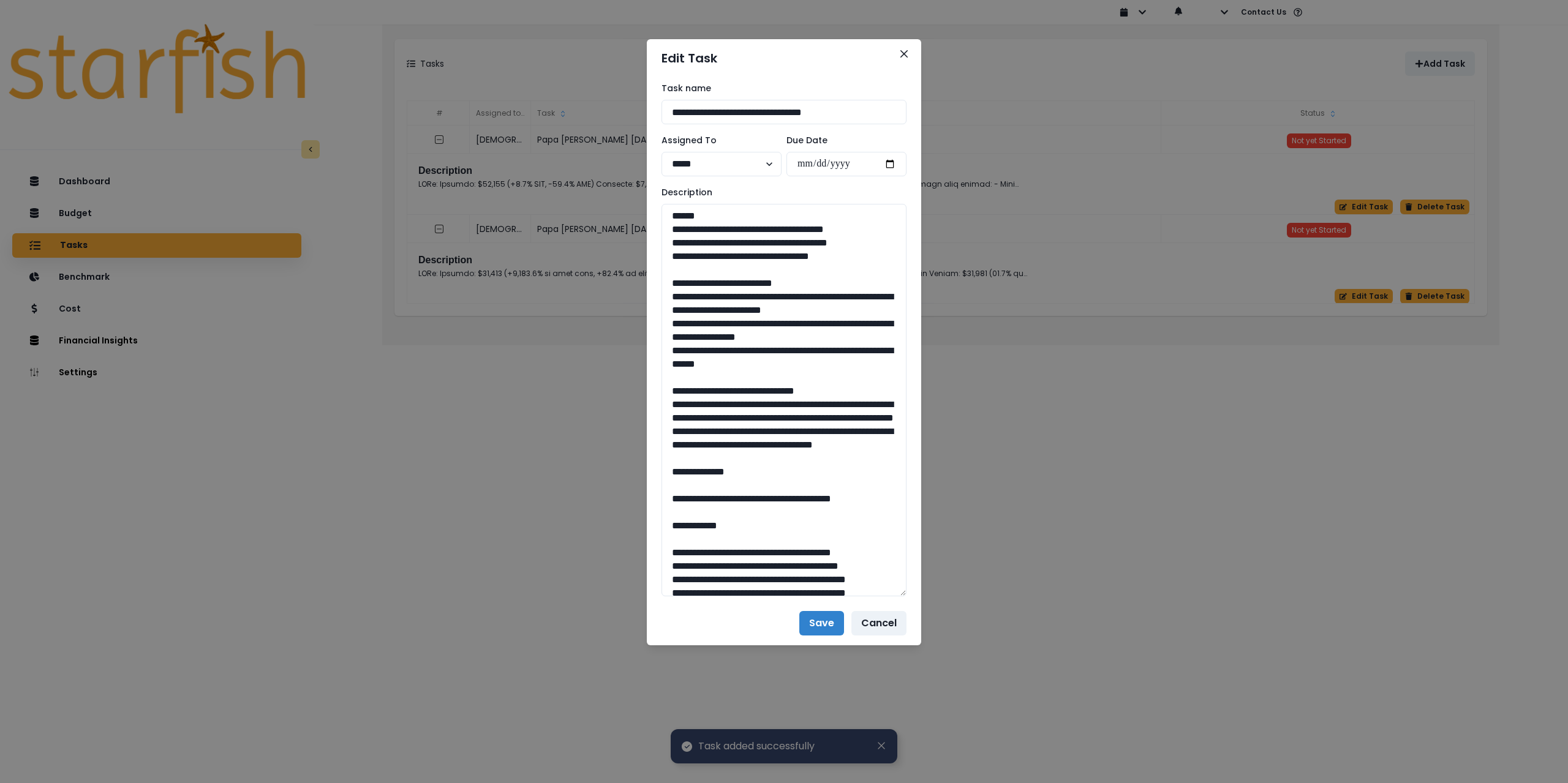
drag, startPoint x: 898, startPoint y: 247, endPoint x: 951, endPoint y: 593, distance: 350.0
click at [971, 682] on div "**********" at bounding box center [784, 391] width 1568 height 783
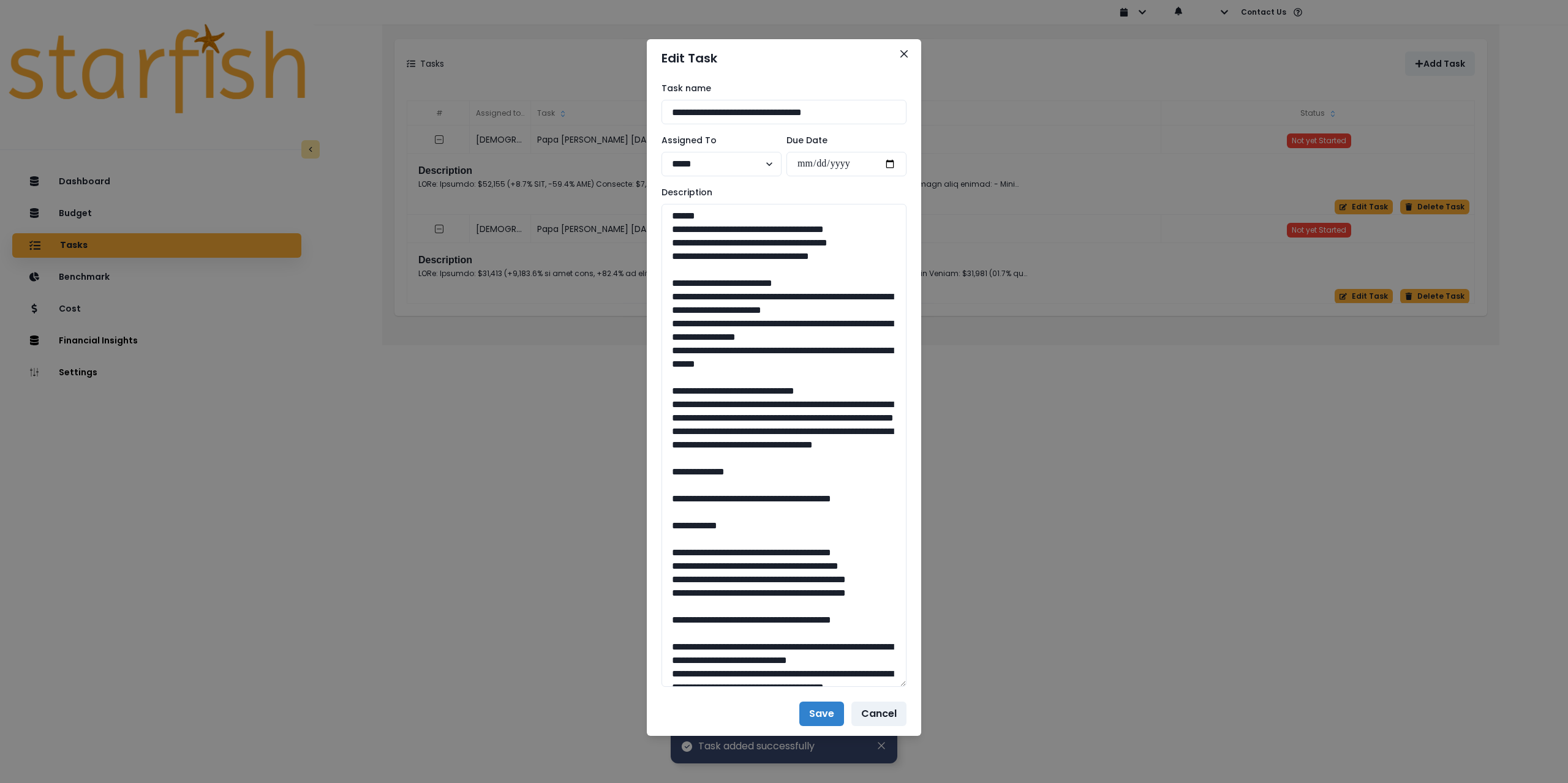
drag, startPoint x: 869, startPoint y: 257, endPoint x: 633, endPoint y: 228, distance: 237.8
drag, startPoint x: 803, startPoint y: 377, endPoint x: 637, endPoint y: 295, distance: 185.1
click at [642, 295] on div "**********" at bounding box center [784, 391] width 1568 height 783
drag, startPoint x: 800, startPoint y: 500, endPoint x: 629, endPoint y: 417, distance: 190.1
click at [629, 417] on div "**********" at bounding box center [784, 391] width 1568 height 783
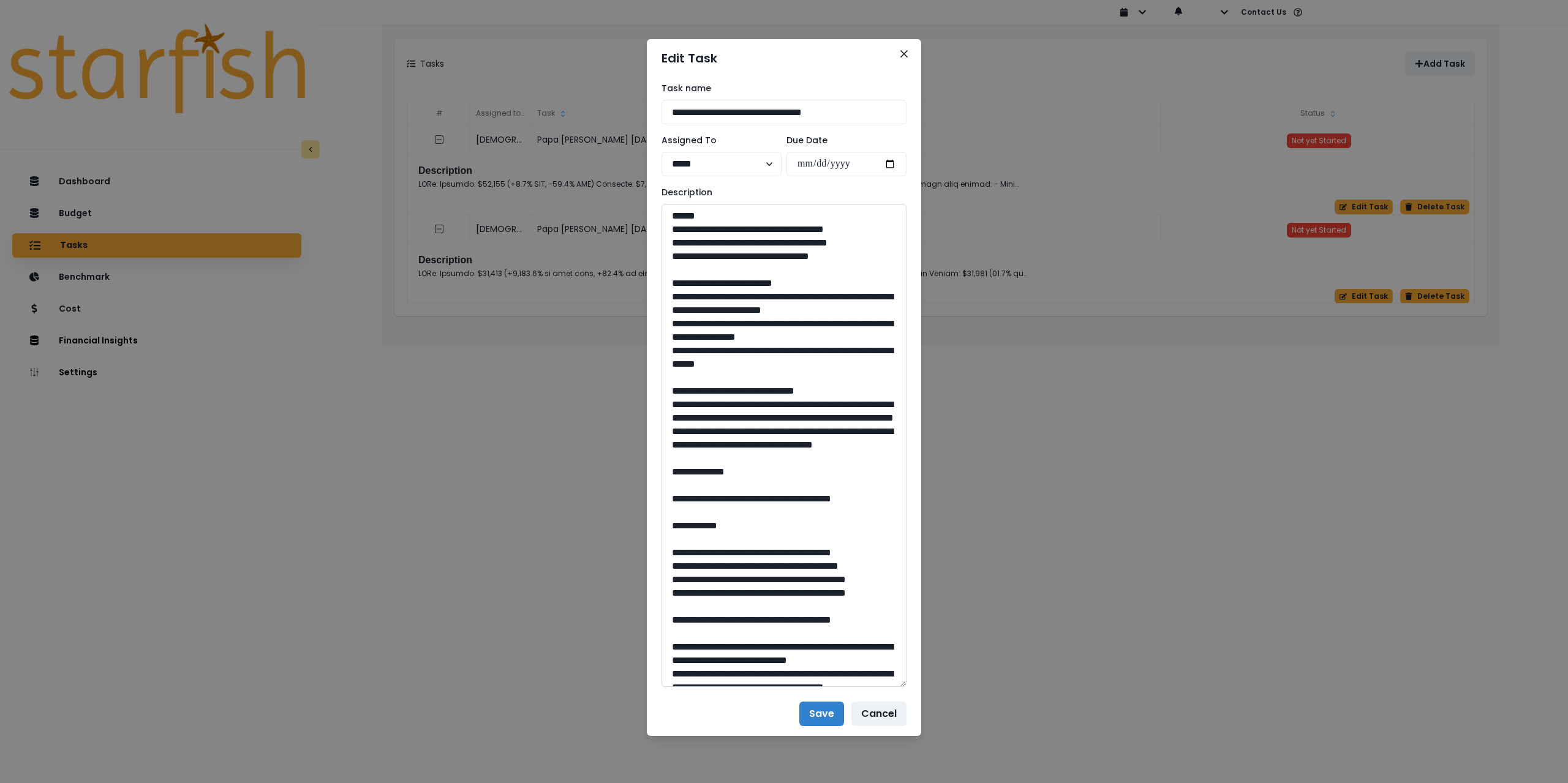
click at [740, 431] on textarea at bounding box center [784, 446] width 245 height 483
drag, startPoint x: 795, startPoint y: 418, endPoint x: 781, endPoint y: 418, distance: 14.0
click at [781, 418] on textarea at bounding box center [784, 446] width 245 height 483
drag, startPoint x: 721, startPoint y: 470, endPoint x: 708, endPoint y: 472, distance: 13.2
click at [708, 472] on textarea at bounding box center [784, 446] width 245 height 483
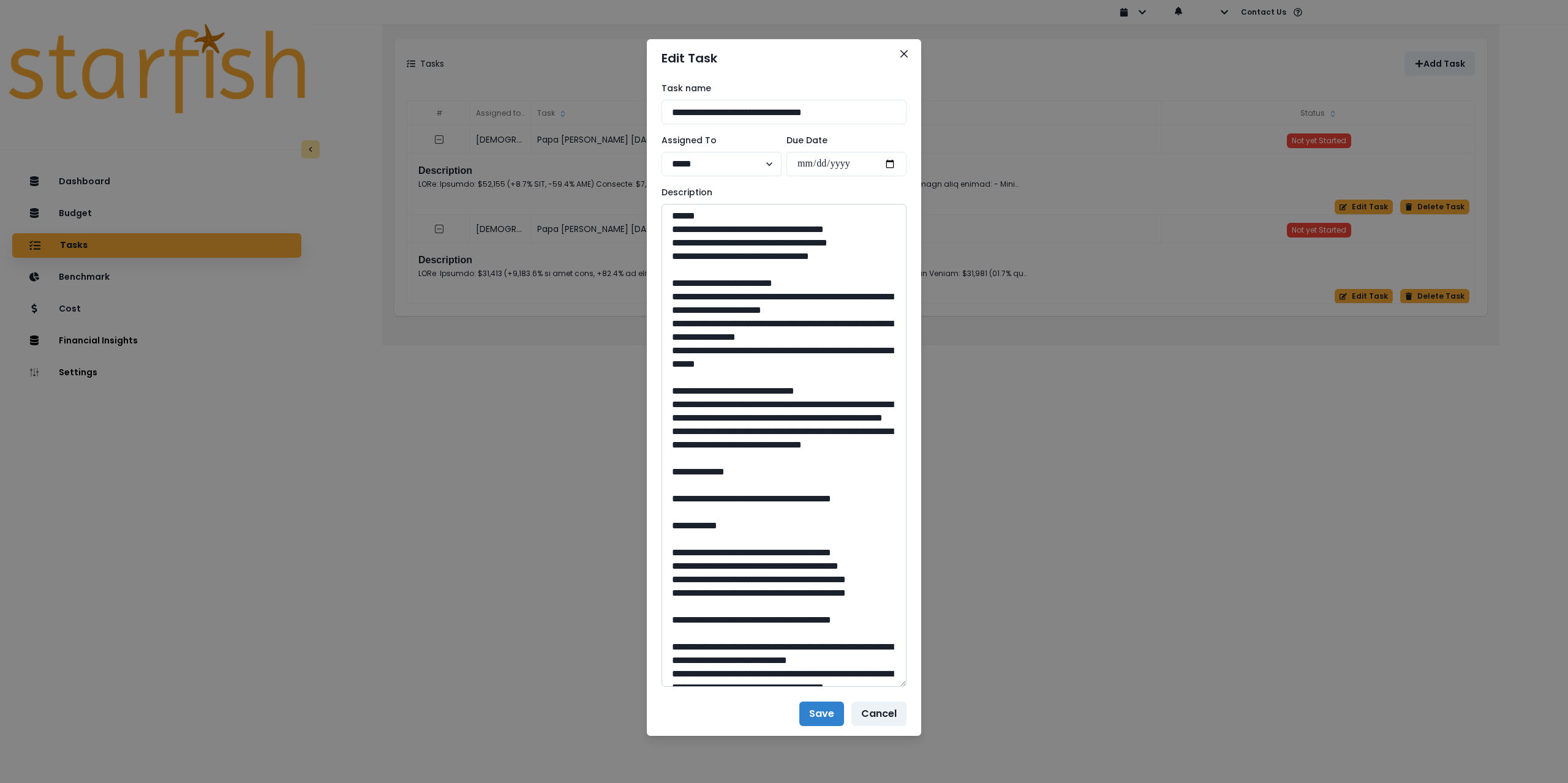
click at [784, 502] on textarea at bounding box center [784, 446] width 245 height 483
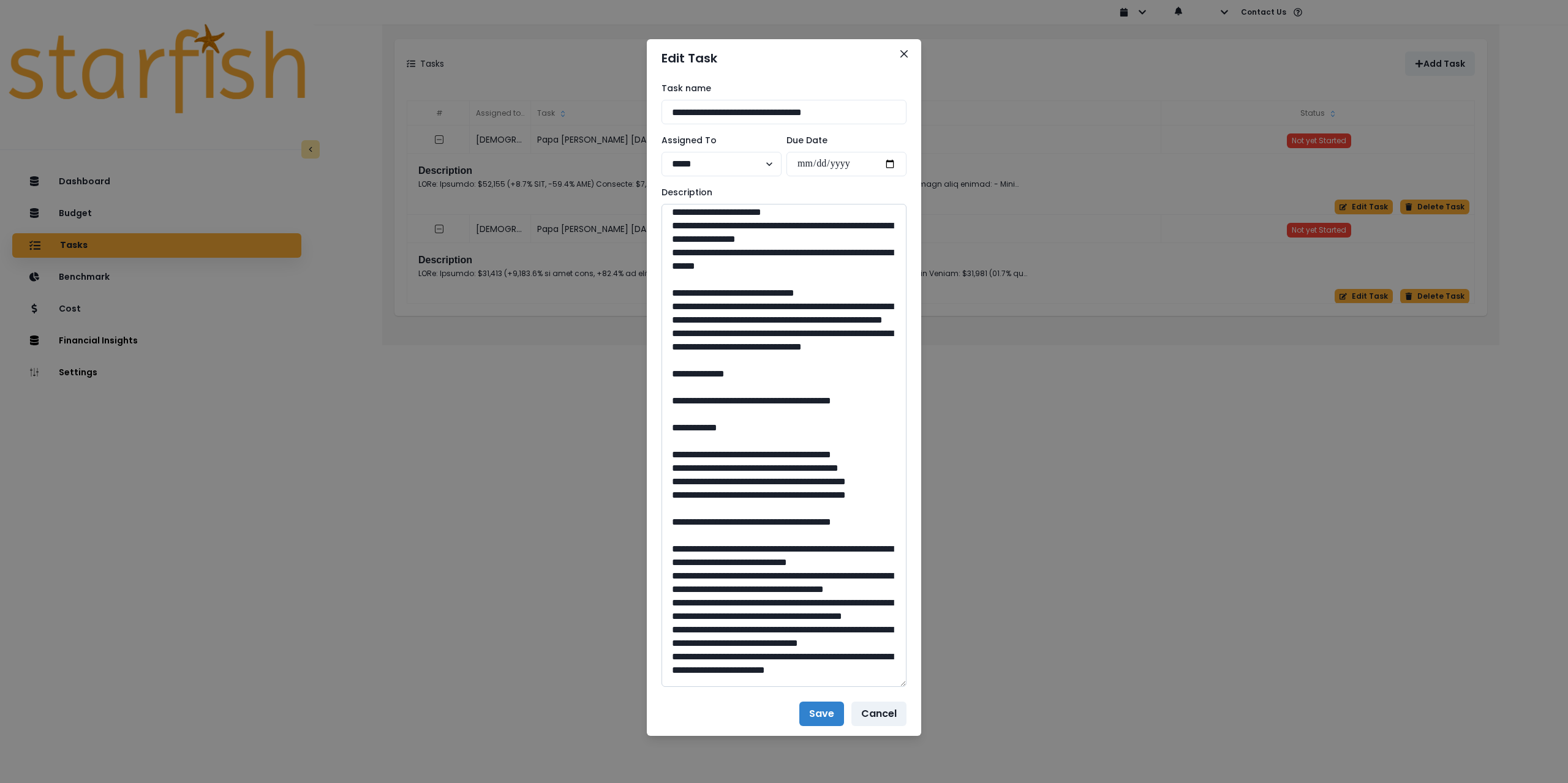
scroll to position [122, 0]
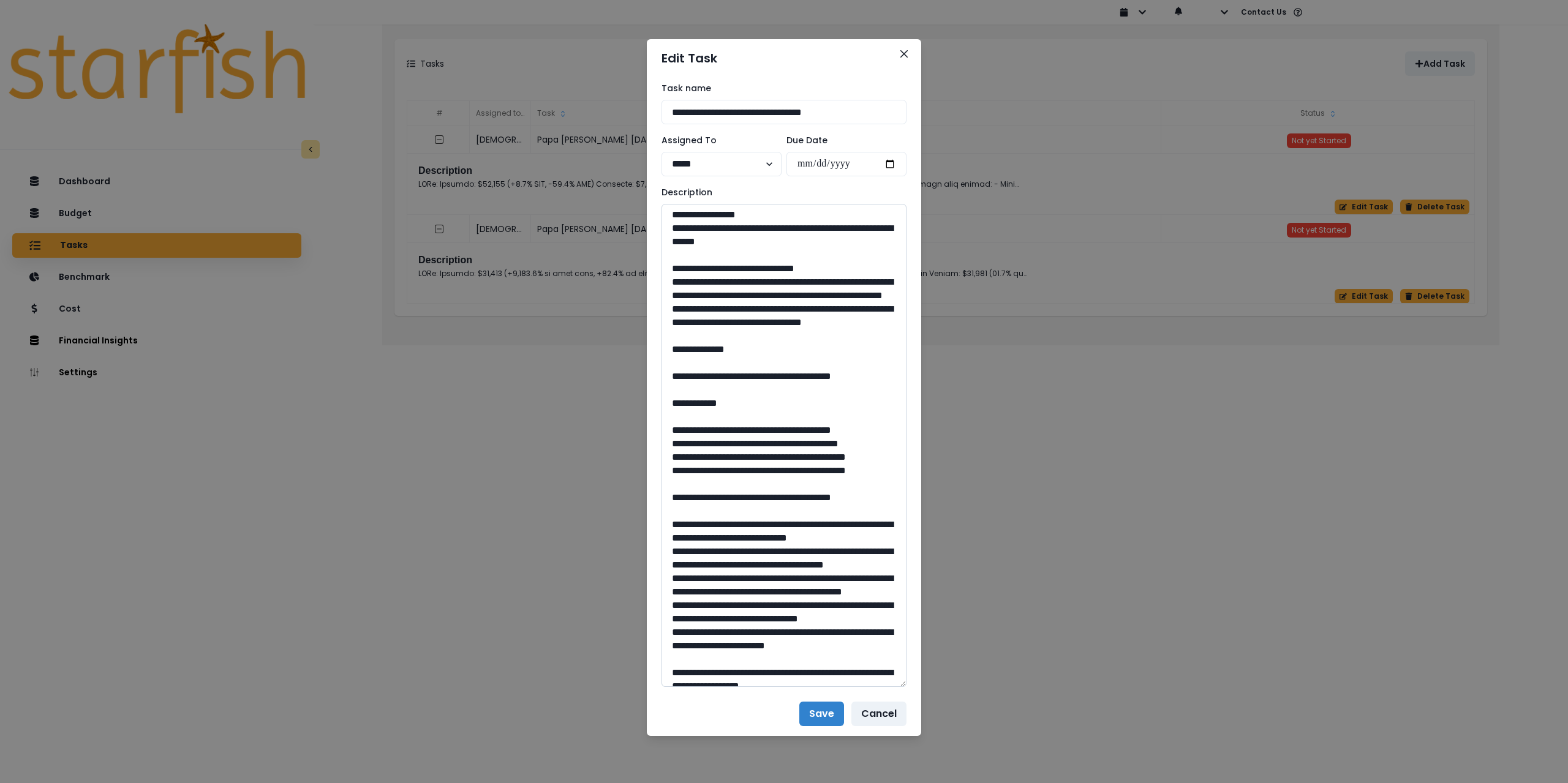
drag, startPoint x: 743, startPoint y: 433, endPoint x: 732, endPoint y: 431, distance: 11.2
click at [732, 431] on textarea at bounding box center [784, 446] width 245 height 483
click at [742, 433] on textarea at bounding box center [784, 446] width 245 height 483
drag, startPoint x: 745, startPoint y: 430, endPoint x: 732, endPoint y: 429, distance: 13.0
click at [732, 429] on textarea at bounding box center [784, 446] width 245 height 483
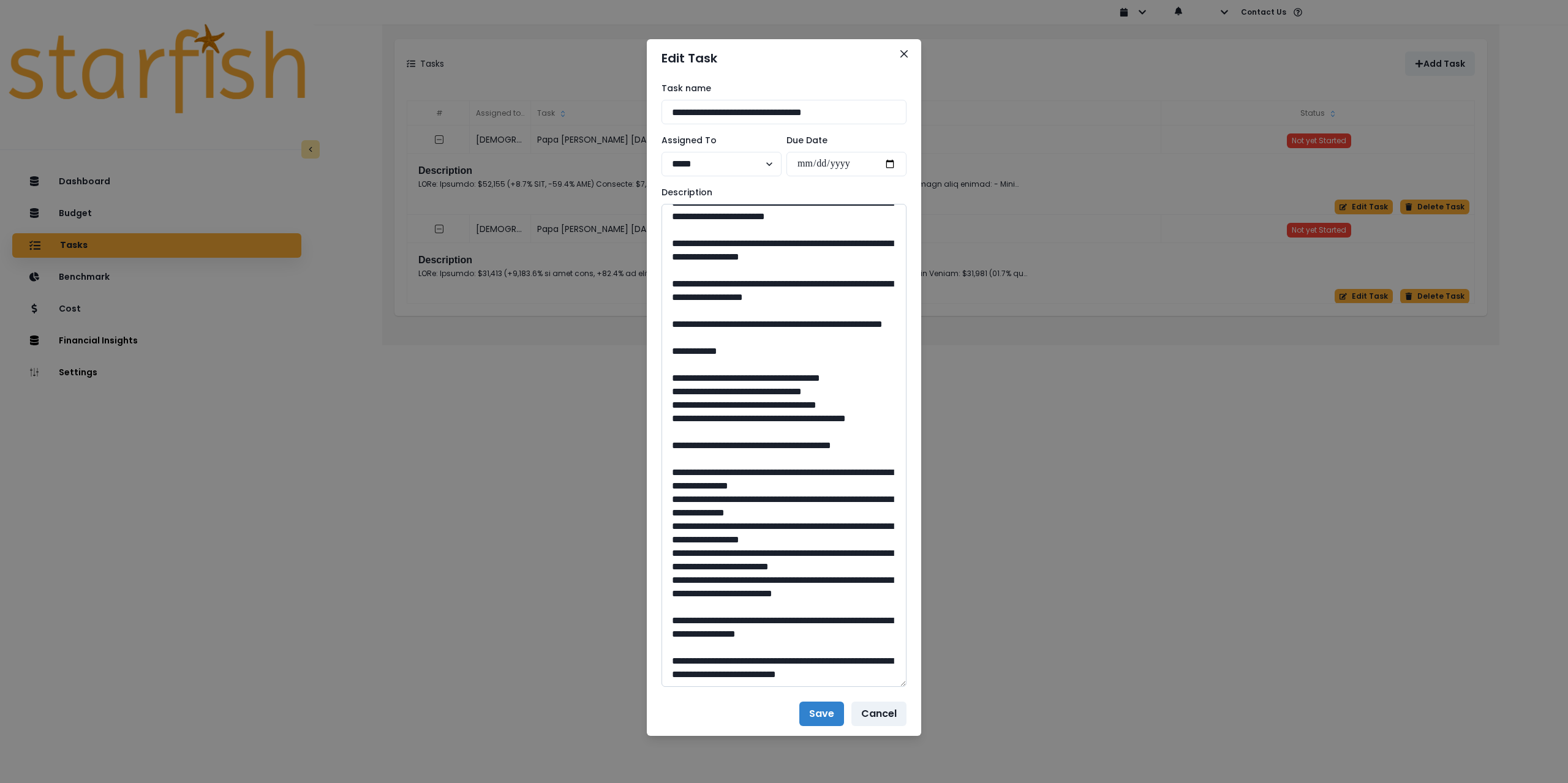
scroll to position [674, 0]
drag, startPoint x: 821, startPoint y: 349, endPoint x: 807, endPoint y: 347, distance: 14.1
click at [807, 347] on textarea at bounding box center [784, 446] width 245 height 483
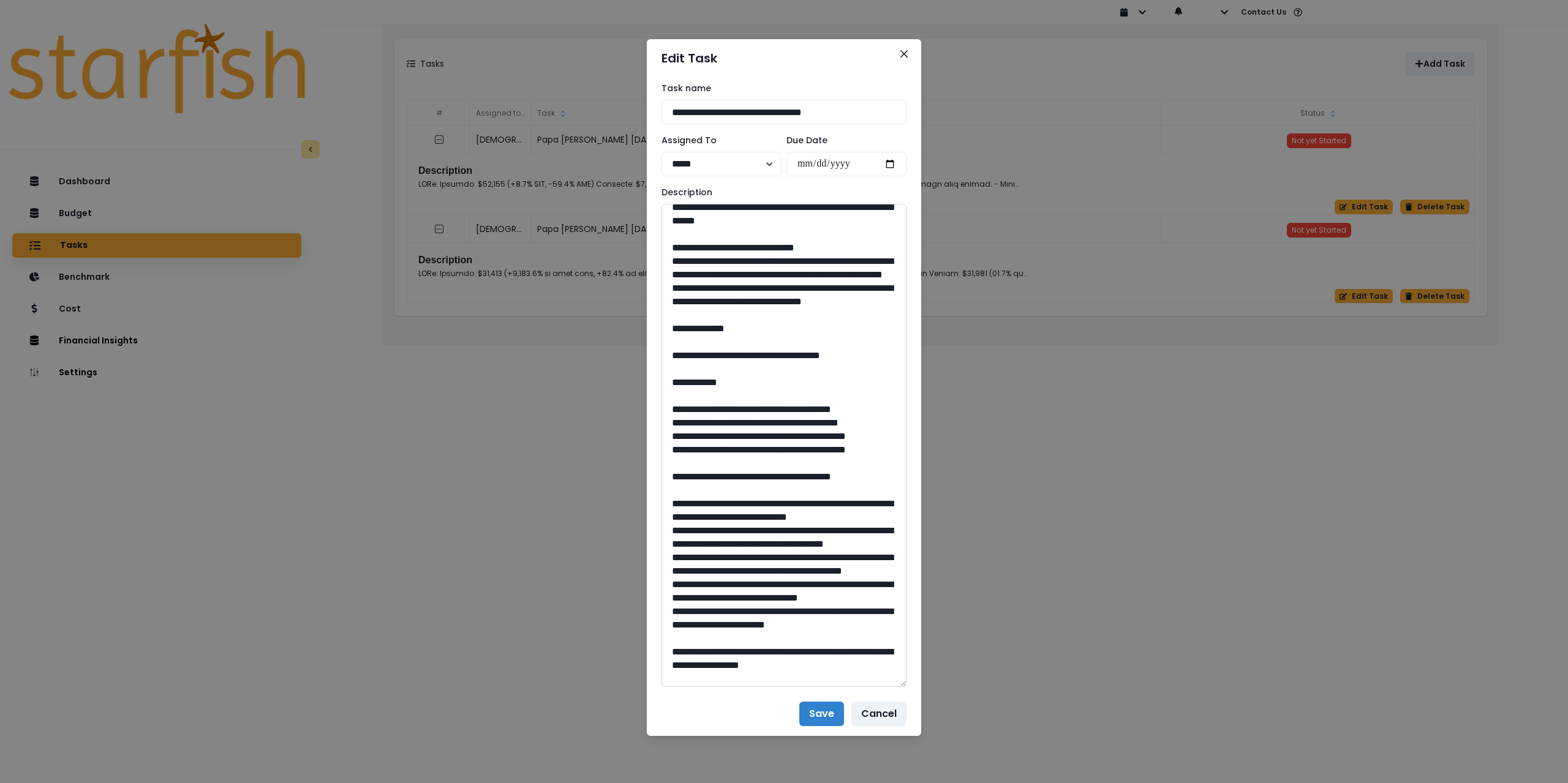
scroll to position [184, 0]
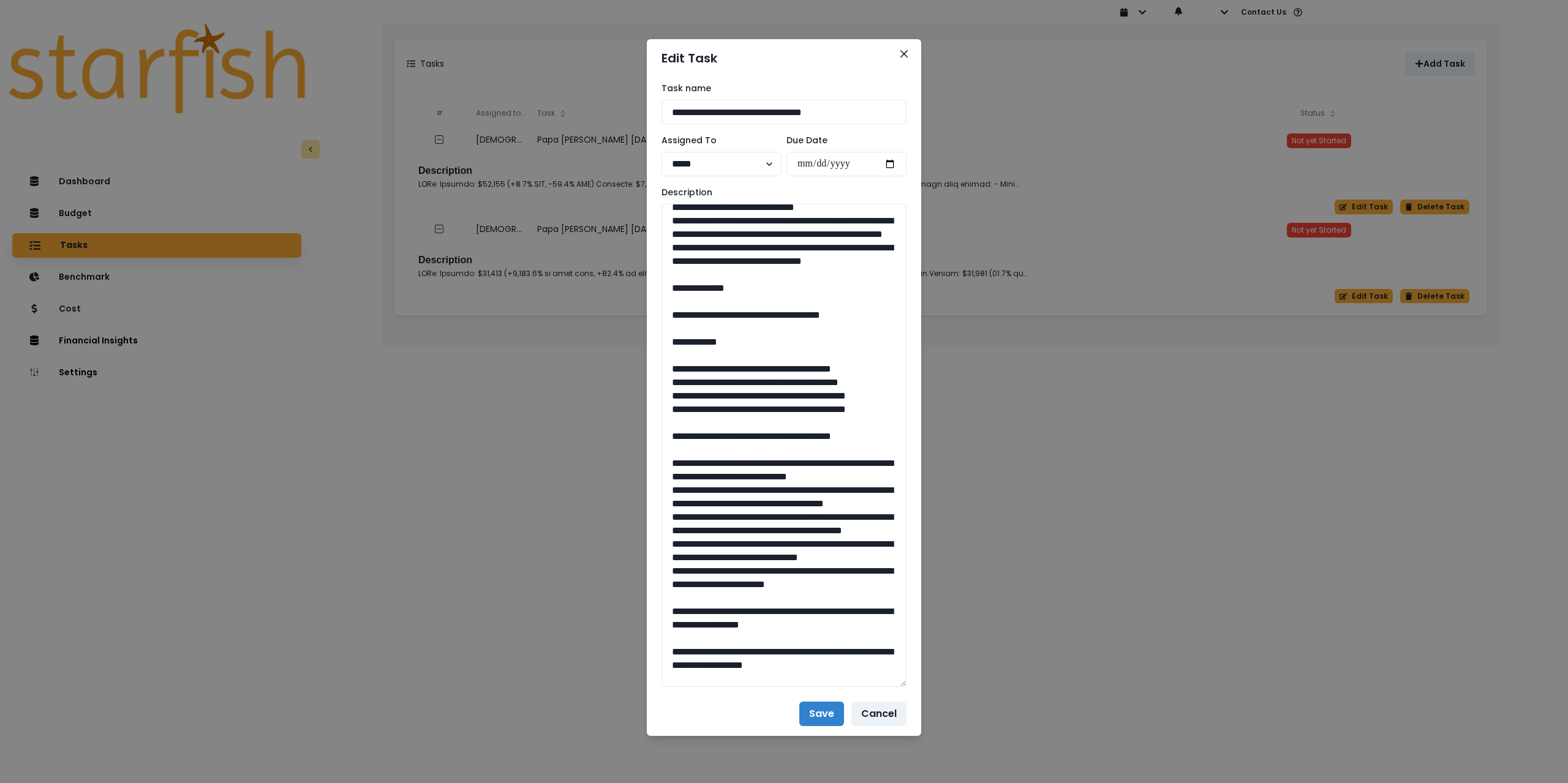
type textarea "**********"
drag, startPoint x: 704, startPoint y: 371, endPoint x: 933, endPoint y: 362, distance: 229.2
click at [933, 362] on div "**********" at bounding box center [784, 391] width 1568 height 783
click at [934, 362] on div "**********" at bounding box center [784, 391] width 1568 height 783
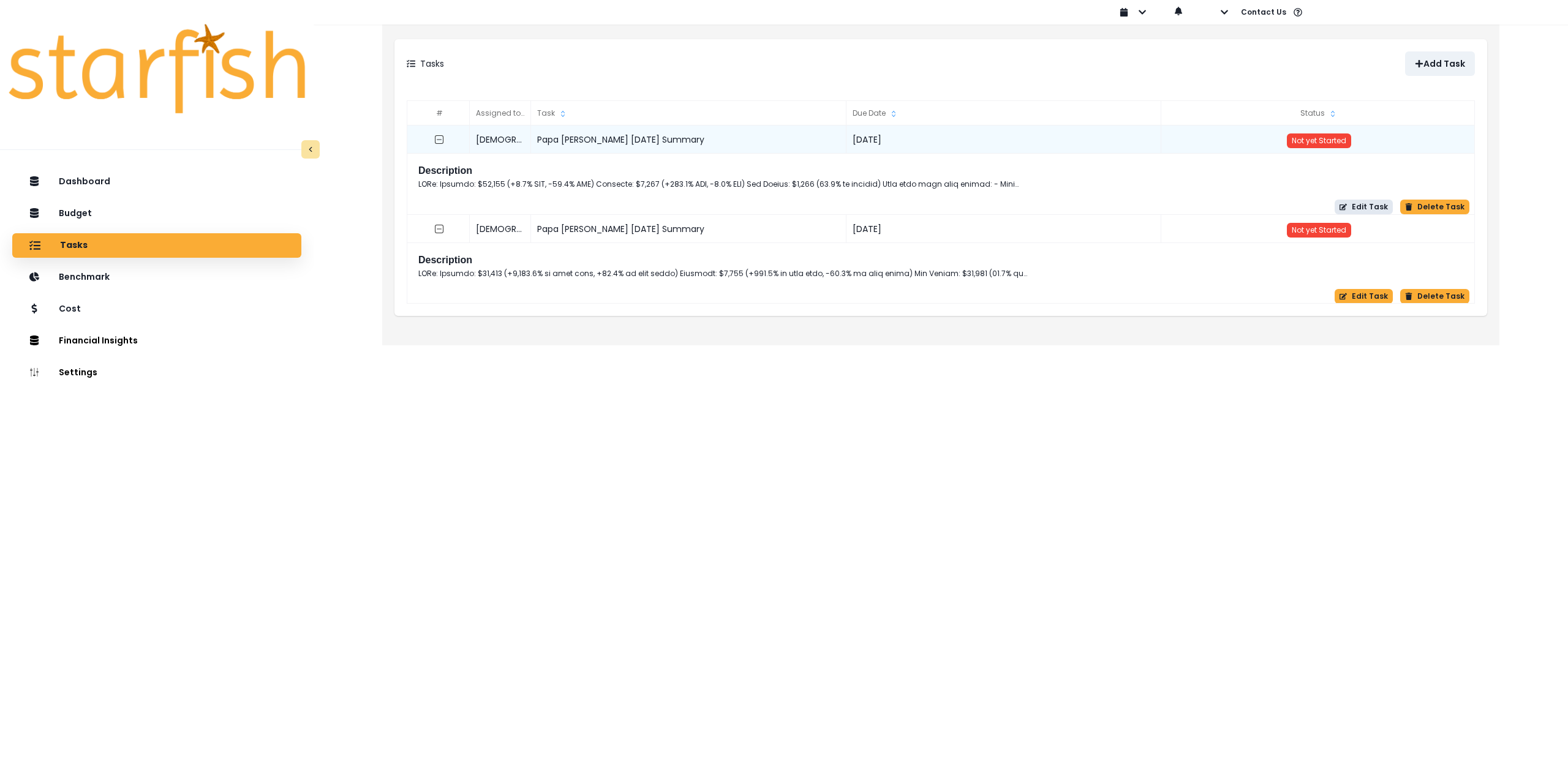
click at [1355, 205] on button "Edit Task" at bounding box center [1363, 207] width 58 height 15
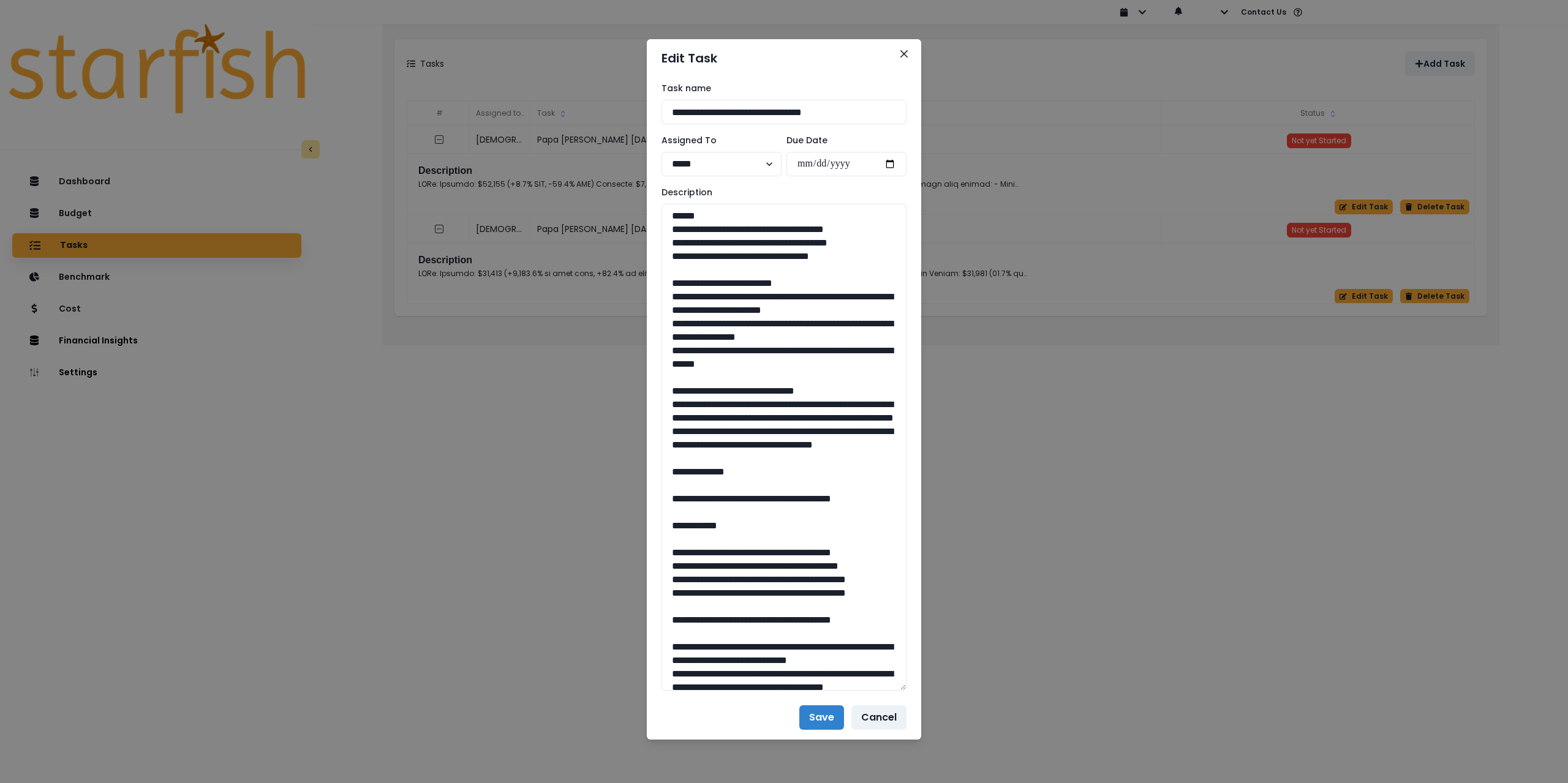
drag, startPoint x: 901, startPoint y: 245, endPoint x: 963, endPoint y: 683, distance: 442.4
click at [963, 683] on div "**********" at bounding box center [784, 391] width 1568 height 783
drag, startPoint x: 795, startPoint y: 418, endPoint x: 778, endPoint y: 417, distance: 17.0
drag, startPoint x: 745, startPoint y: 551, endPoint x: 732, endPoint y: 552, distance: 13.0
click at [732, 552] on textarea at bounding box center [784, 447] width 245 height 487
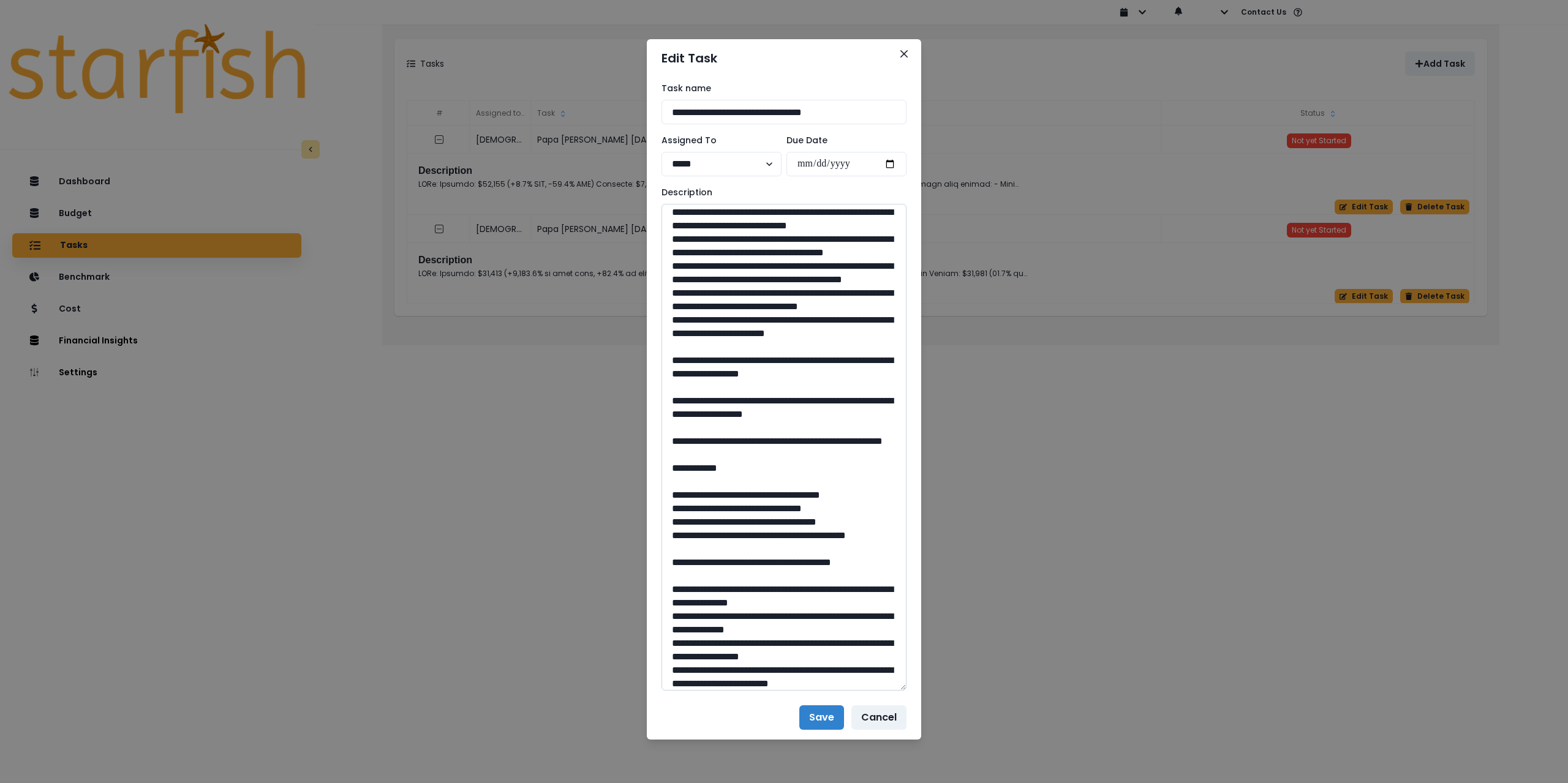
scroll to position [490, 0]
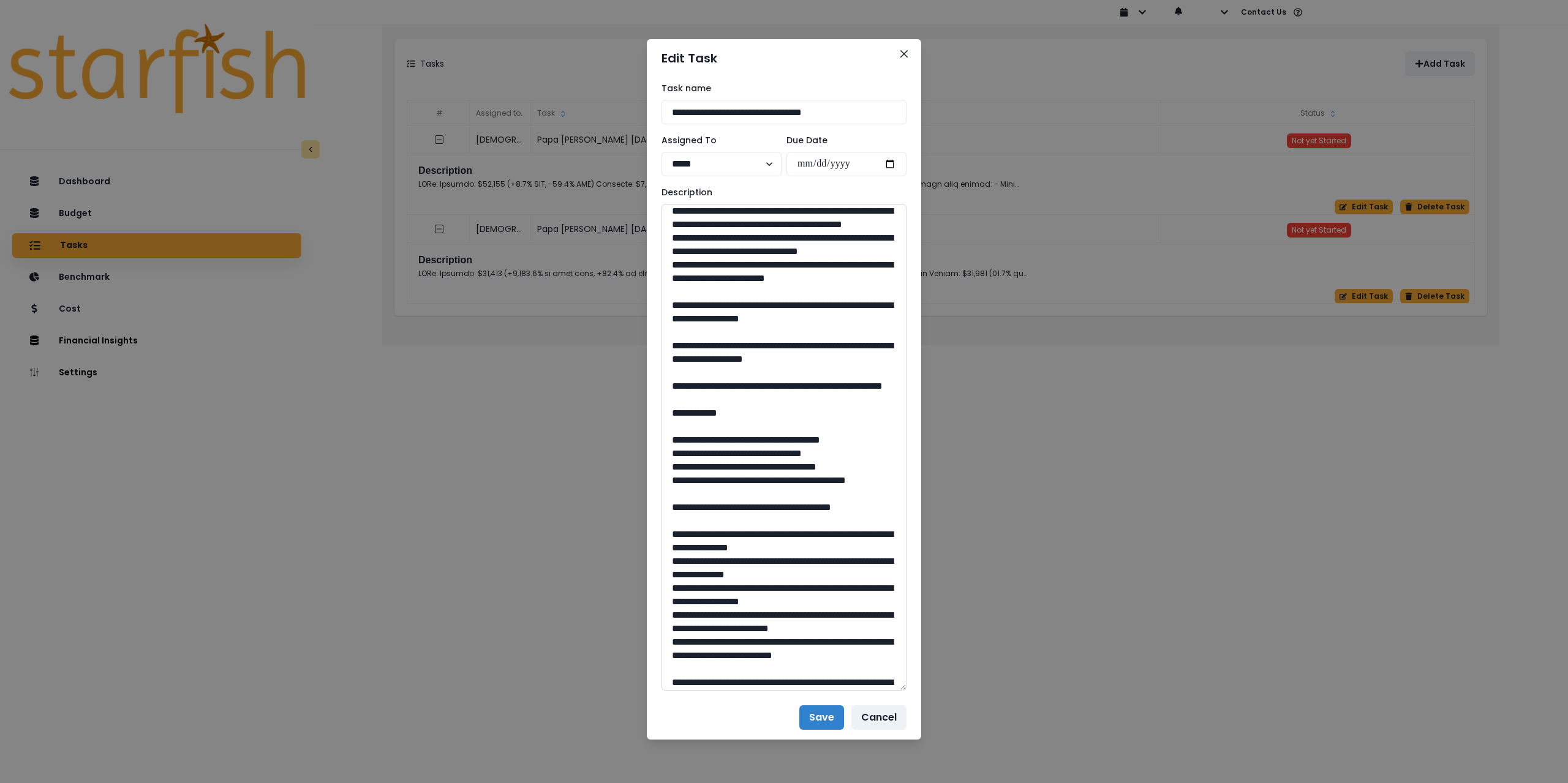
drag, startPoint x: 823, startPoint y: 535, endPoint x: 807, endPoint y: 536, distance: 16.0
click at [807, 536] on textarea at bounding box center [784, 447] width 245 height 487
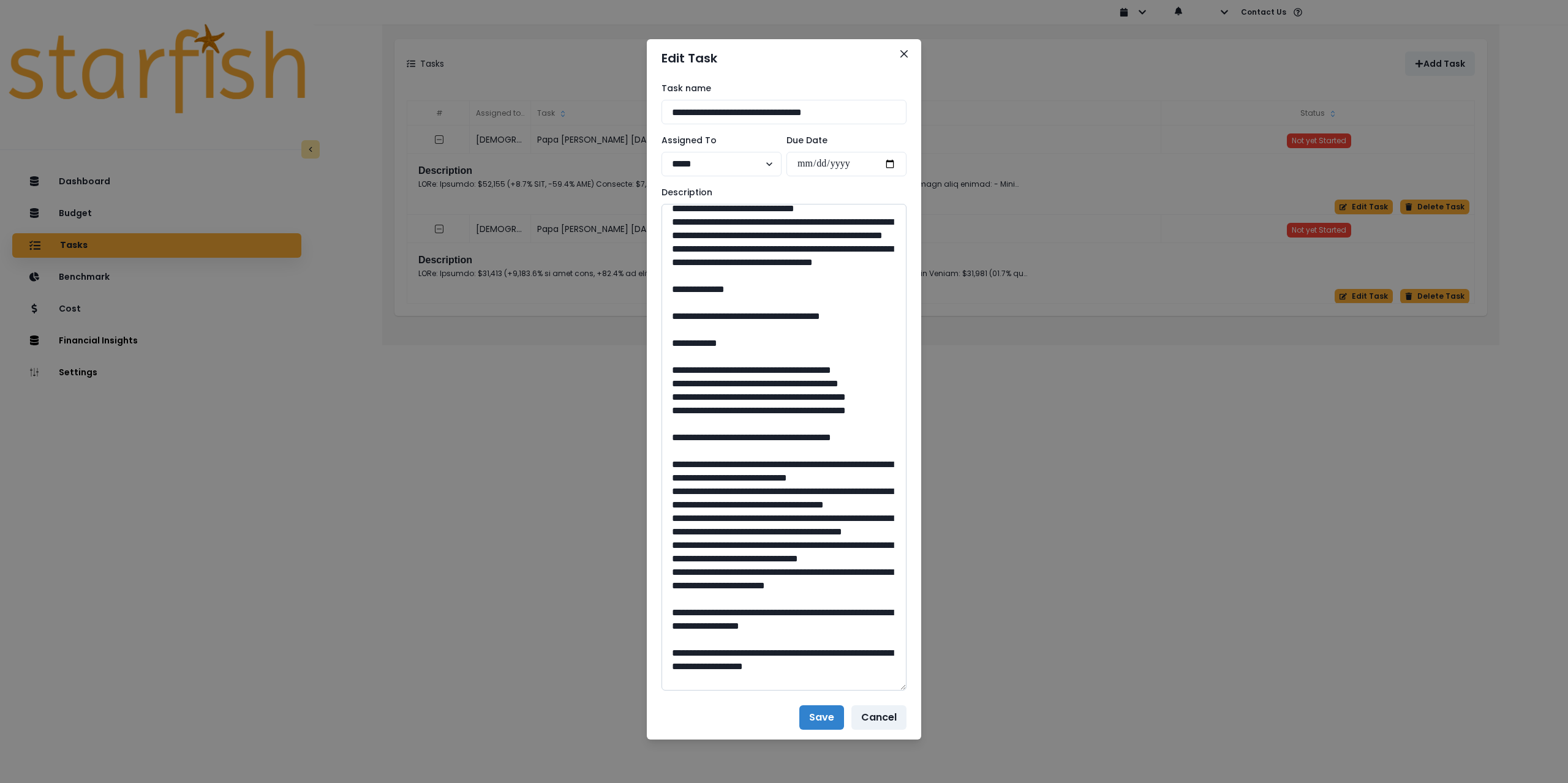
scroll to position [184, 0]
drag, startPoint x: 672, startPoint y: 424, endPoint x: 720, endPoint y: 499, distance: 89.0
click at [720, 499] on textarea at bounding box center [784, 447] width 245 height 487
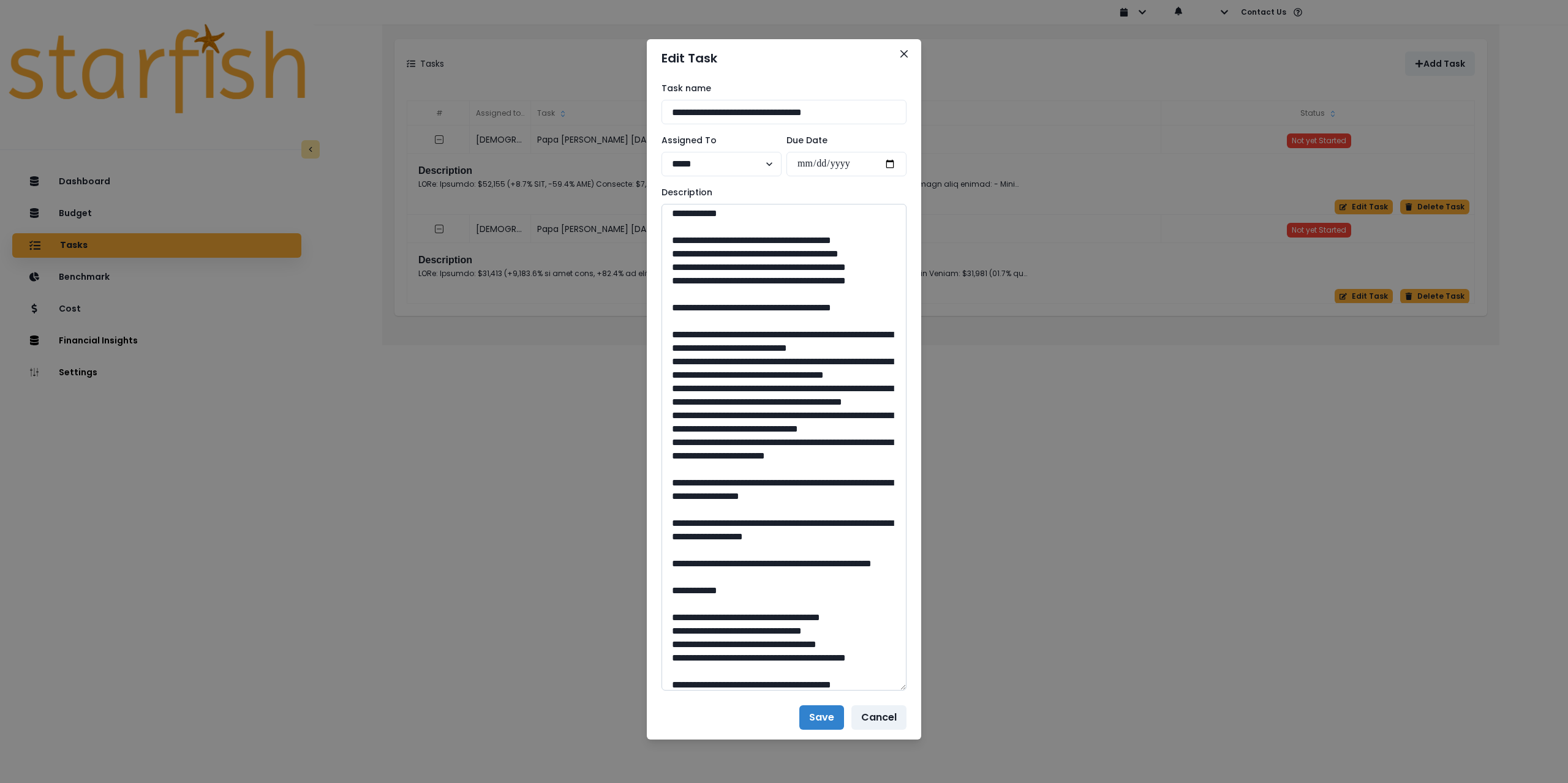
scroll to position [306, 0]
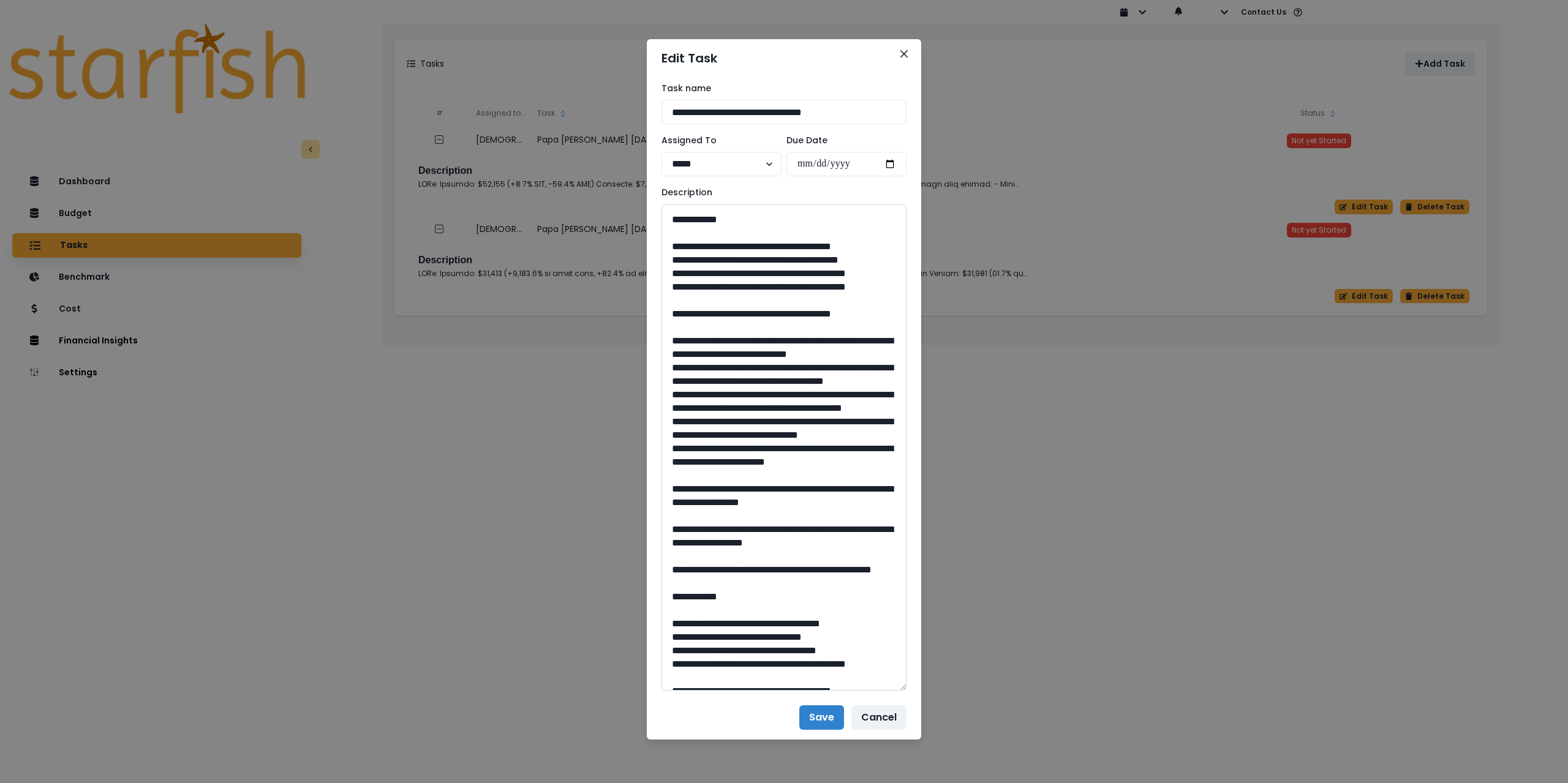
drag, startPoint x: 707, startPoint y: 247, endPoint x: 889, endPoint y: 243, distance: 182.0
click at [889, 243] on textarea at bounding box center [784, 447] width 245 height 487
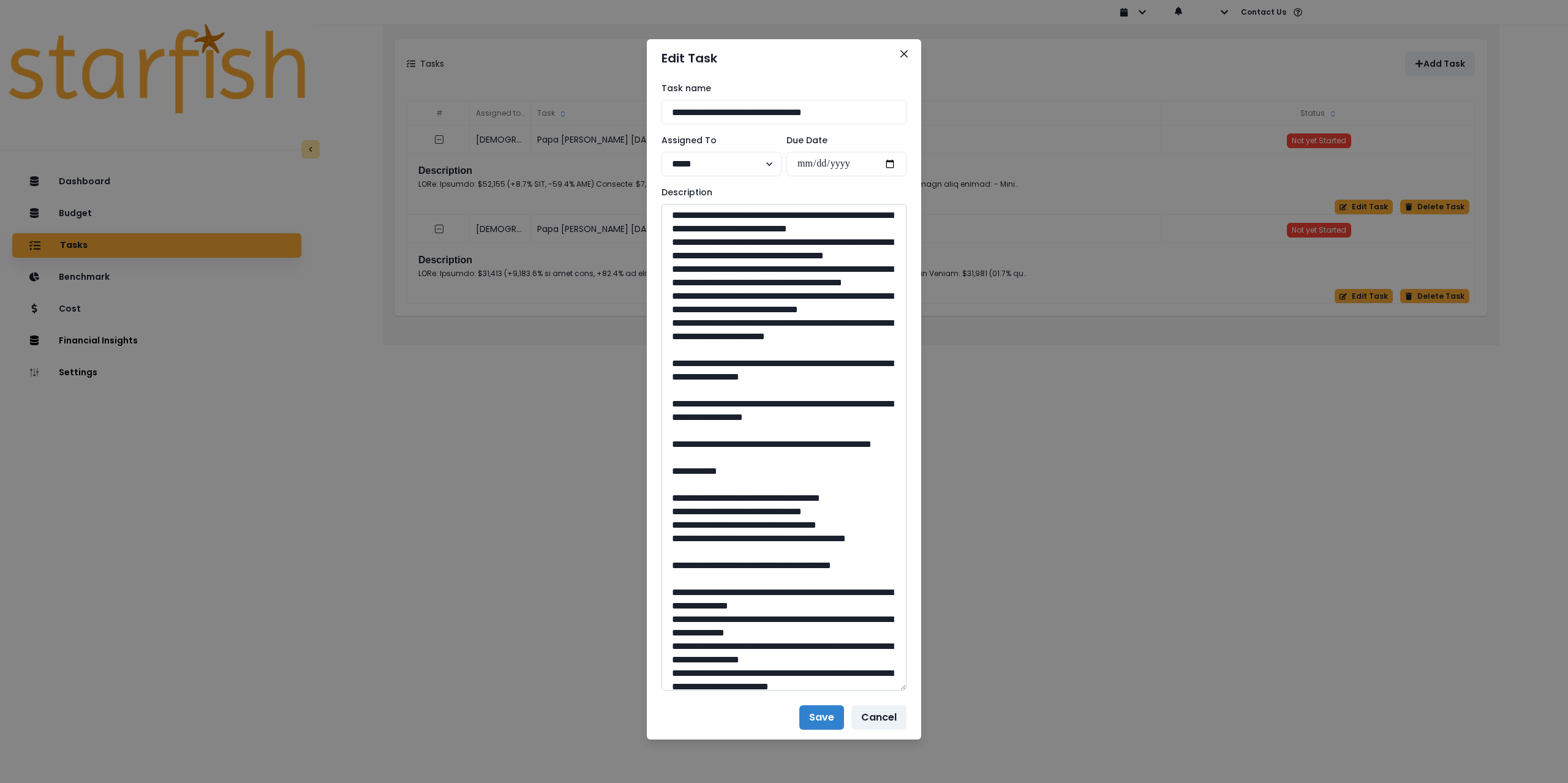
scroll to position [490, 0]
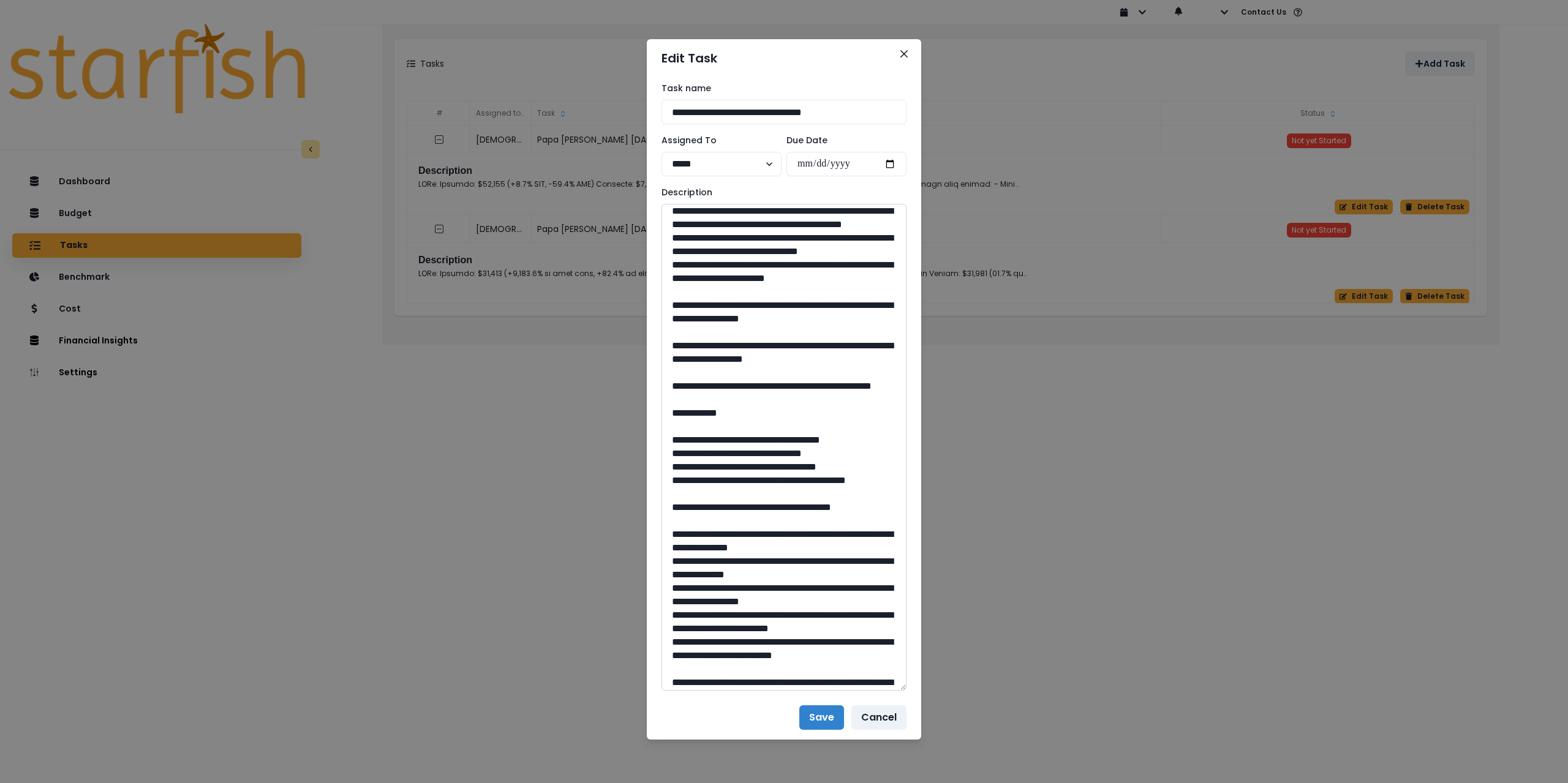
drag, startPoint x: 790, startPoint y: 454, endPoint x: 759, endPoint y: 454, distance: 31.0
click at [759, 454] on textarea at bounding box center [784, 447] width 245 height 487
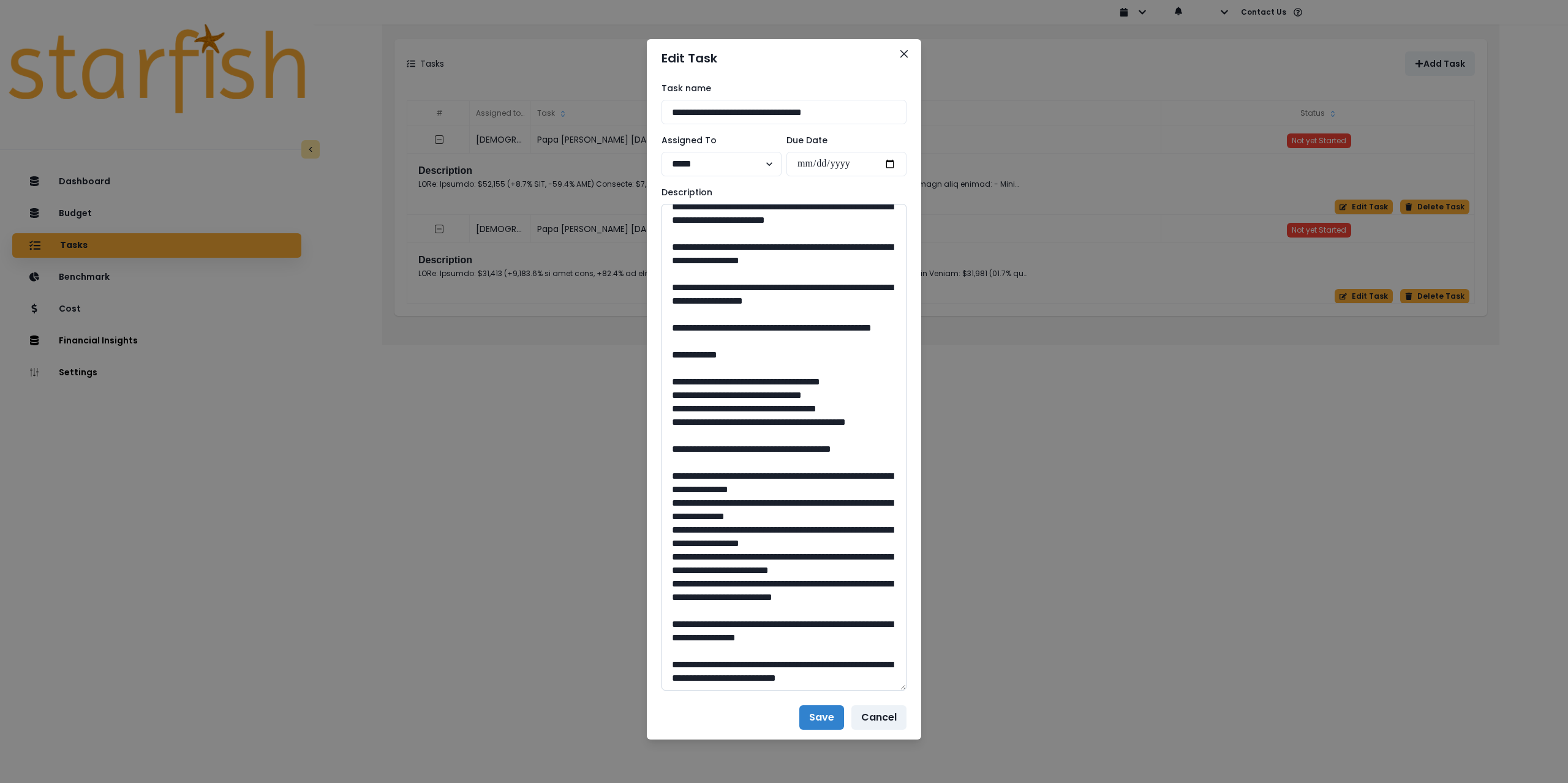
scroll to position [612, 0]
drag, startPoint x: 709, startPoint y: 408, endPoint x: 759, endPoint y: 426, distance: 53.1
click at [759, 426] on textarea at bounding box center [784, 447] width 245 height 487
click at [685, 465] on textarea at bounding box center [784, 447] width 245 height 487
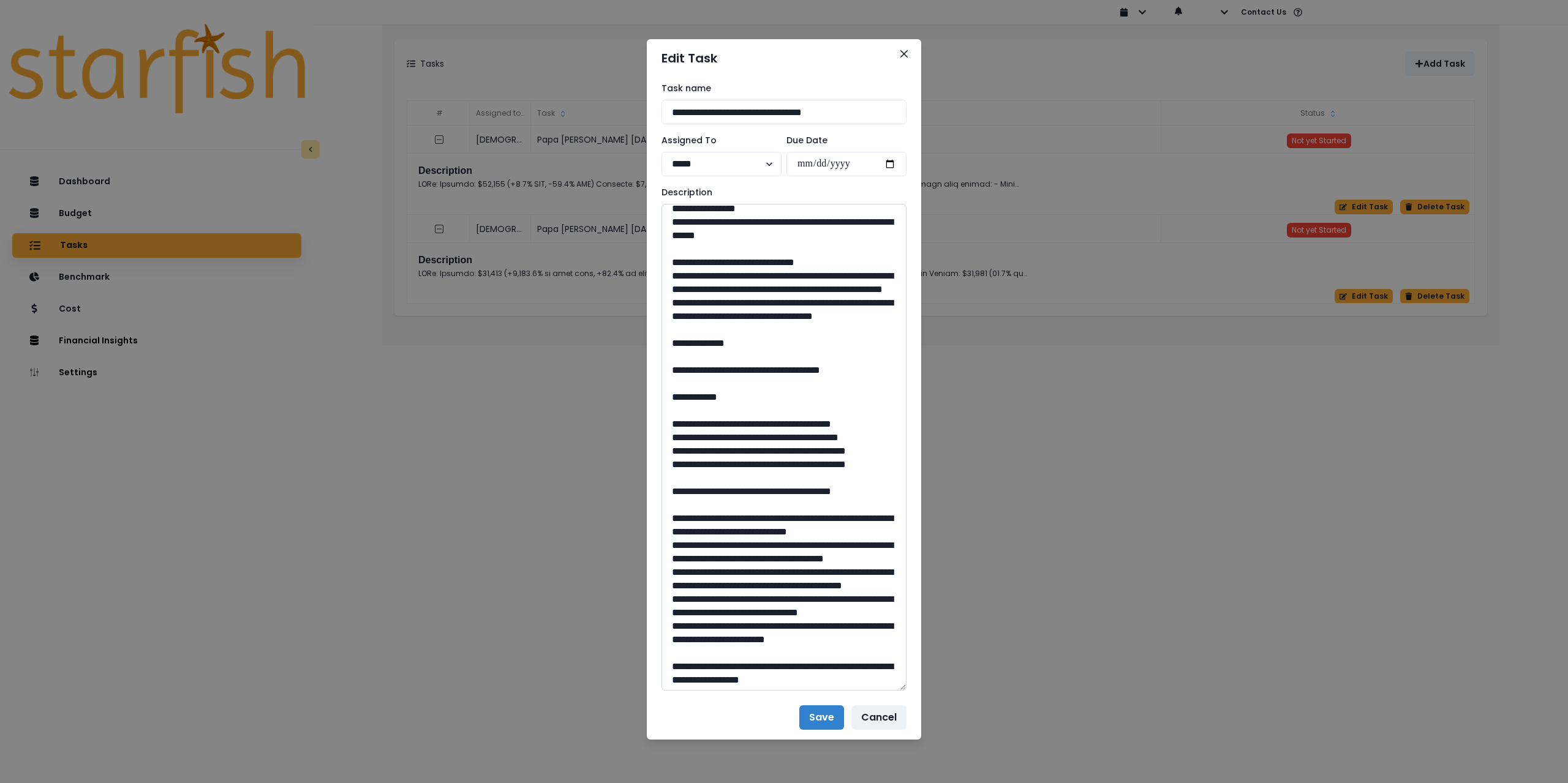
scroll to position [122, 0]
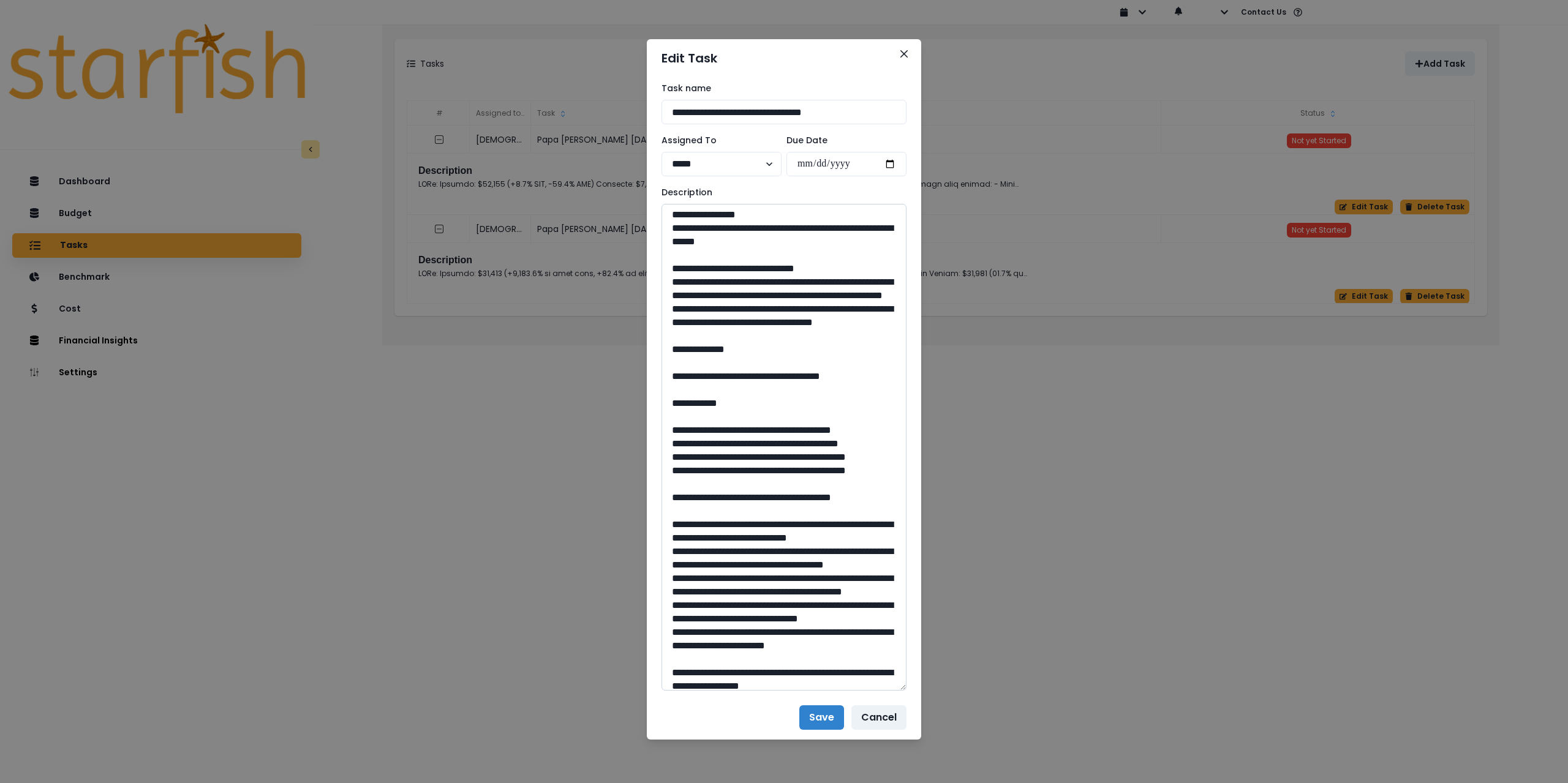
click at [678, 470] on textarea at bounding box center [784, 447] width 245 height 487
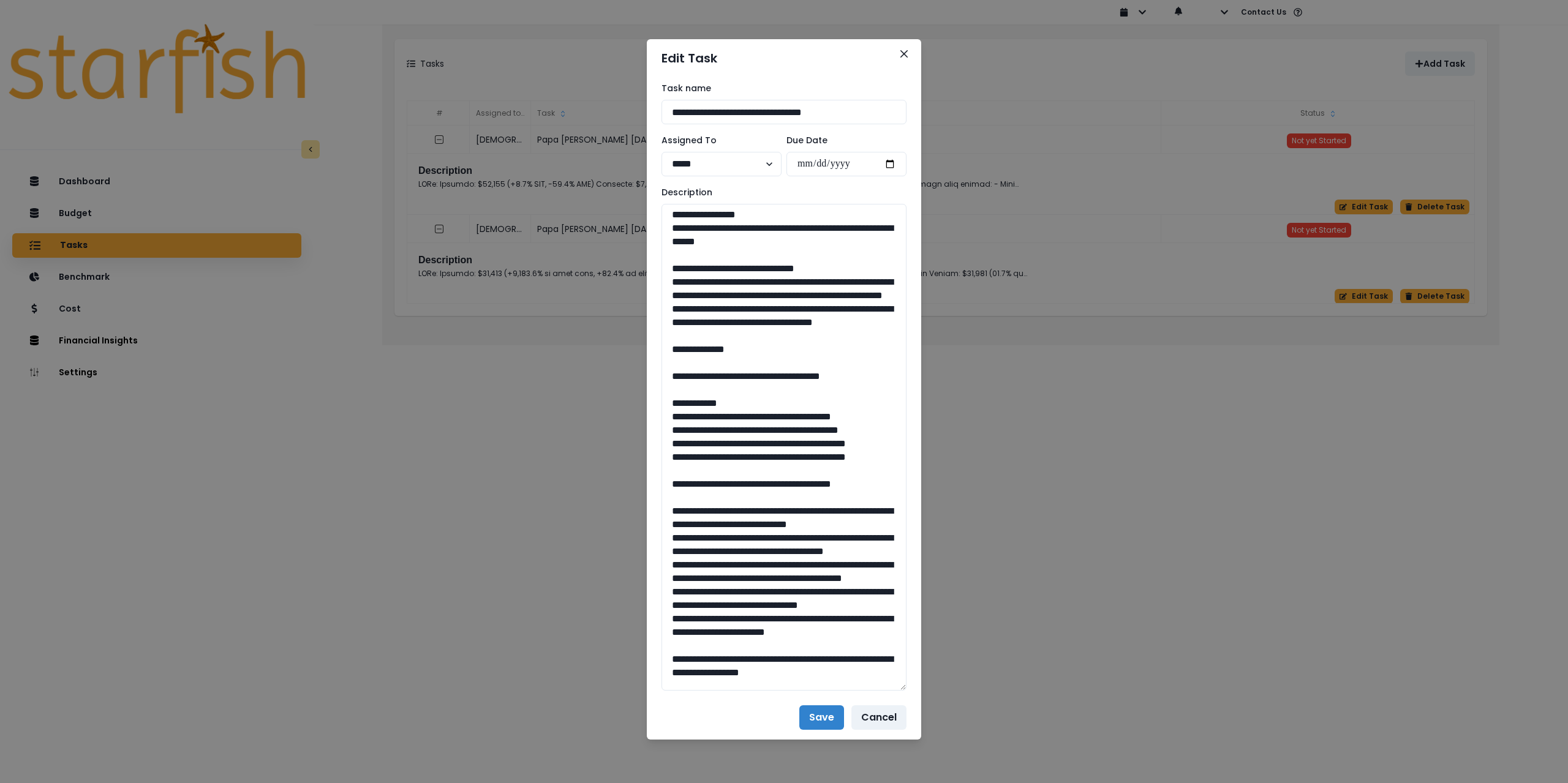
type textarea "**********"
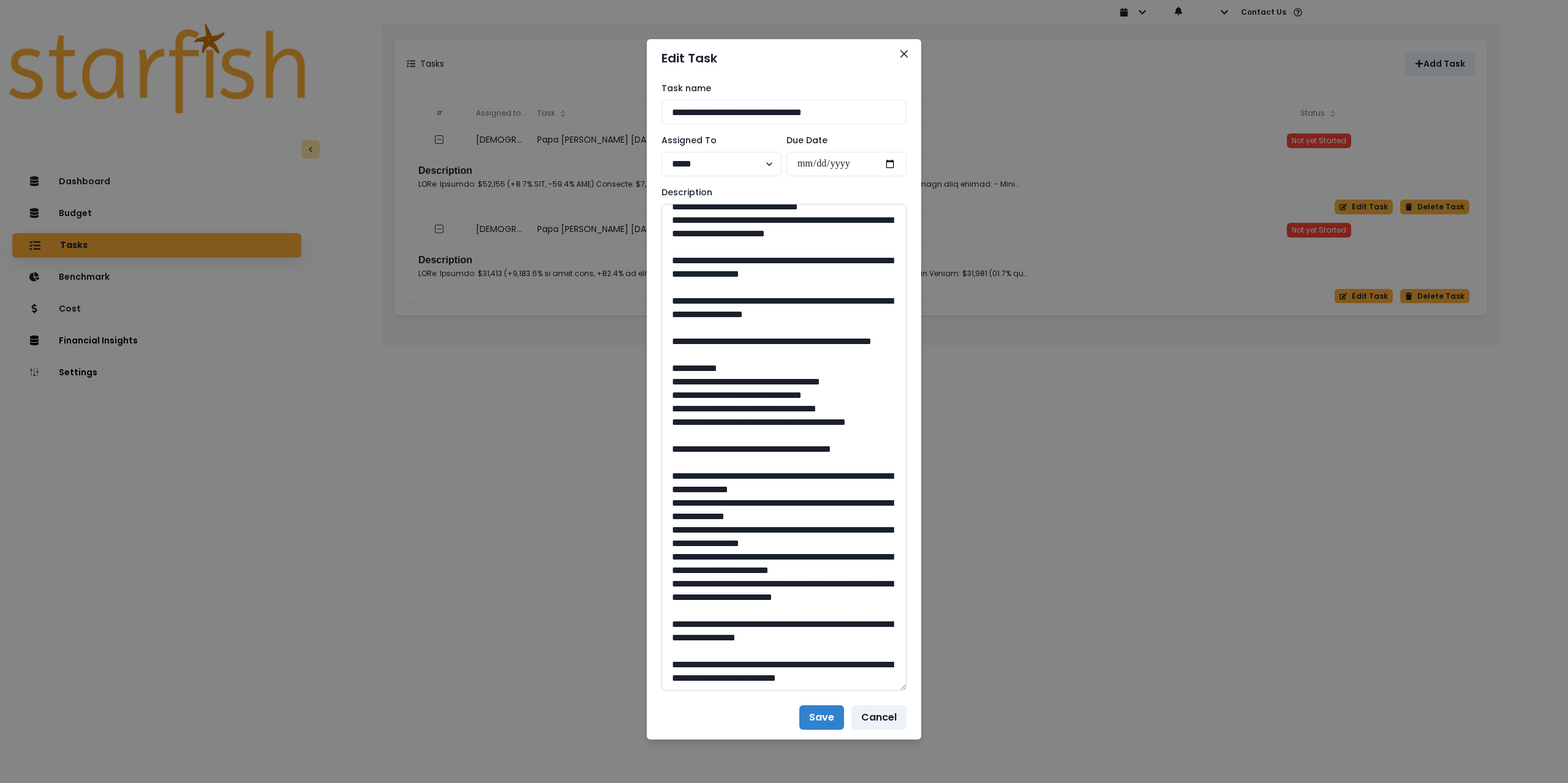
scroll to position [723, 0]
drag, startPoint x: 779, startPoint y: 611, endPoint x: 758, endPoint y: 612, distance: 21.0
click at [758, 612] on textarea at bounding box center [784, 447] width 245 height 487
click at [808, 719] on button "Save" at bounding box center [821, 718] width 44 height 25
